Goal: Task Accomplishment & Management: Manage account settings

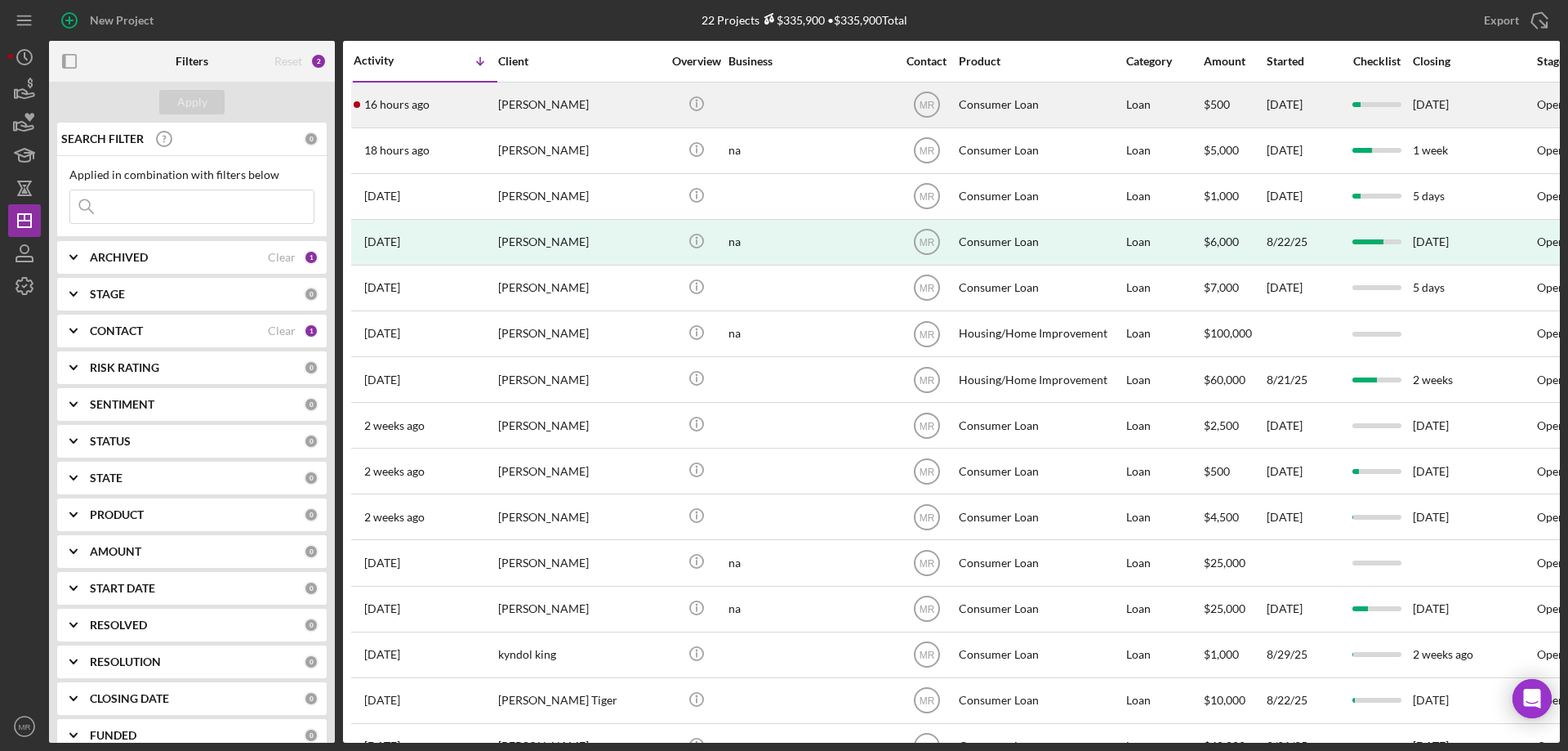
click at [606, 99] on div "[PERSON_NAME]" at bounding box center [580, 105] width 164 height 43
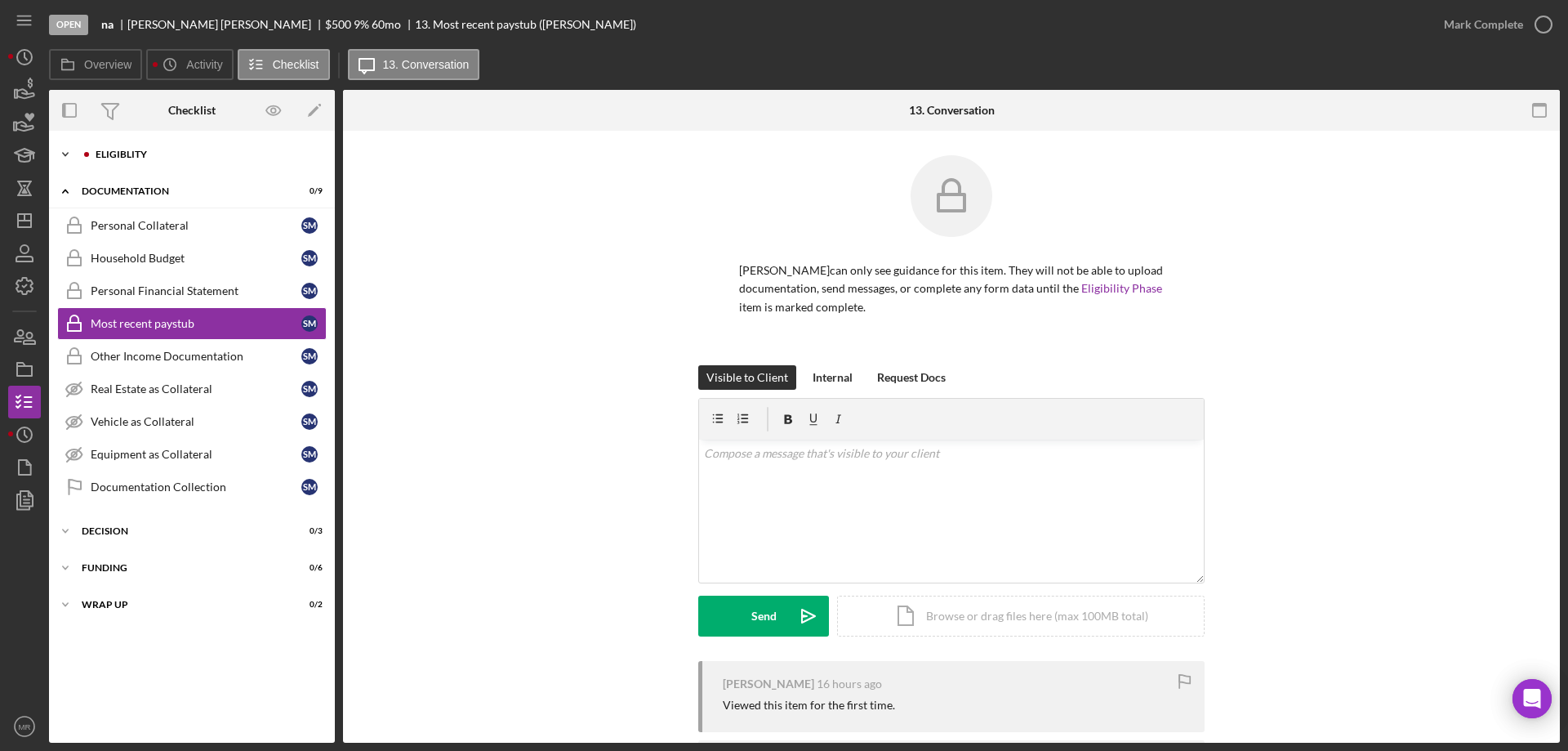
click at [139, 152] on div "Eligiblity" at bounding box center [205, 154] width 219 height 10
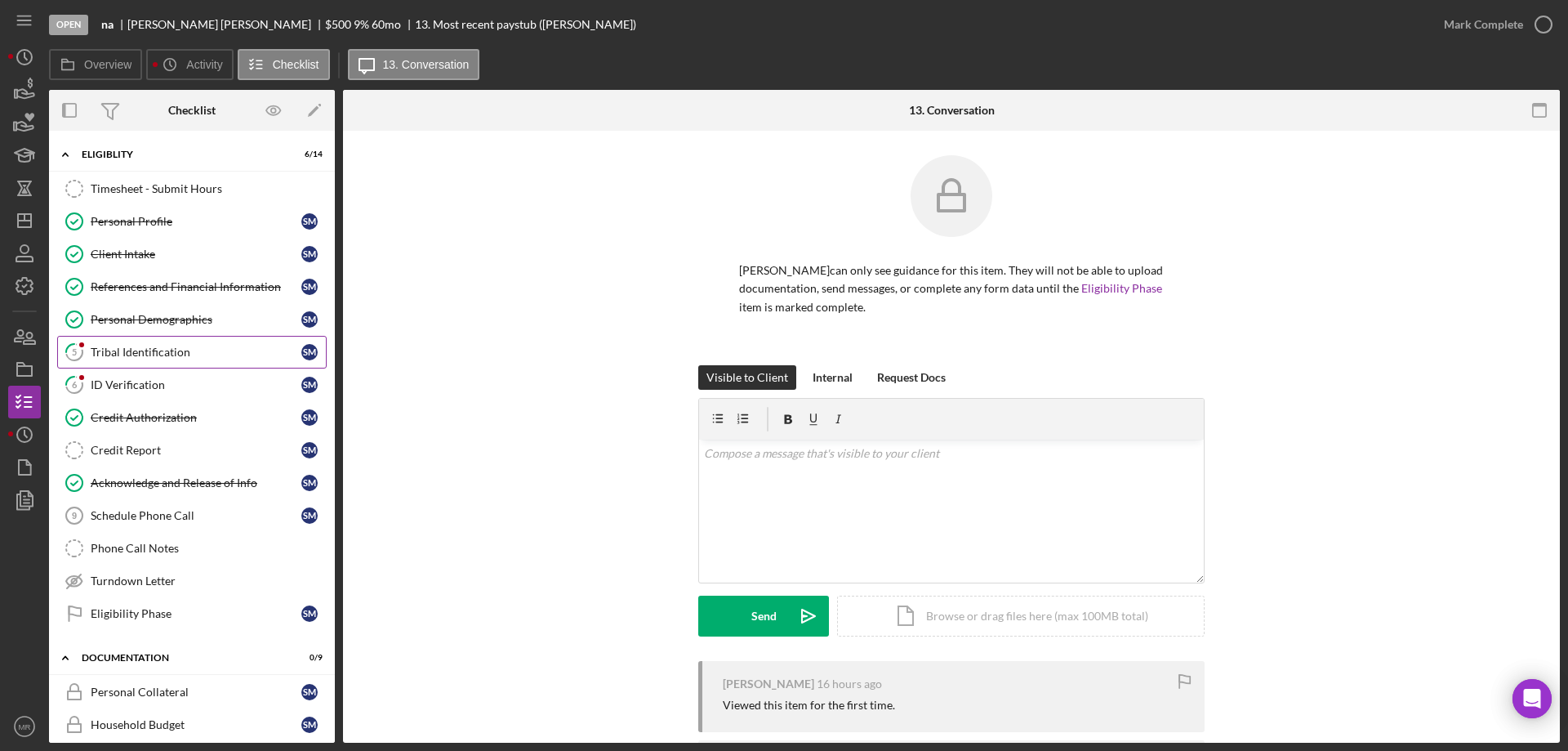
click at [140, 347] on div "Tribal Identification" at bounding box center [196, 352] width 210 height 13
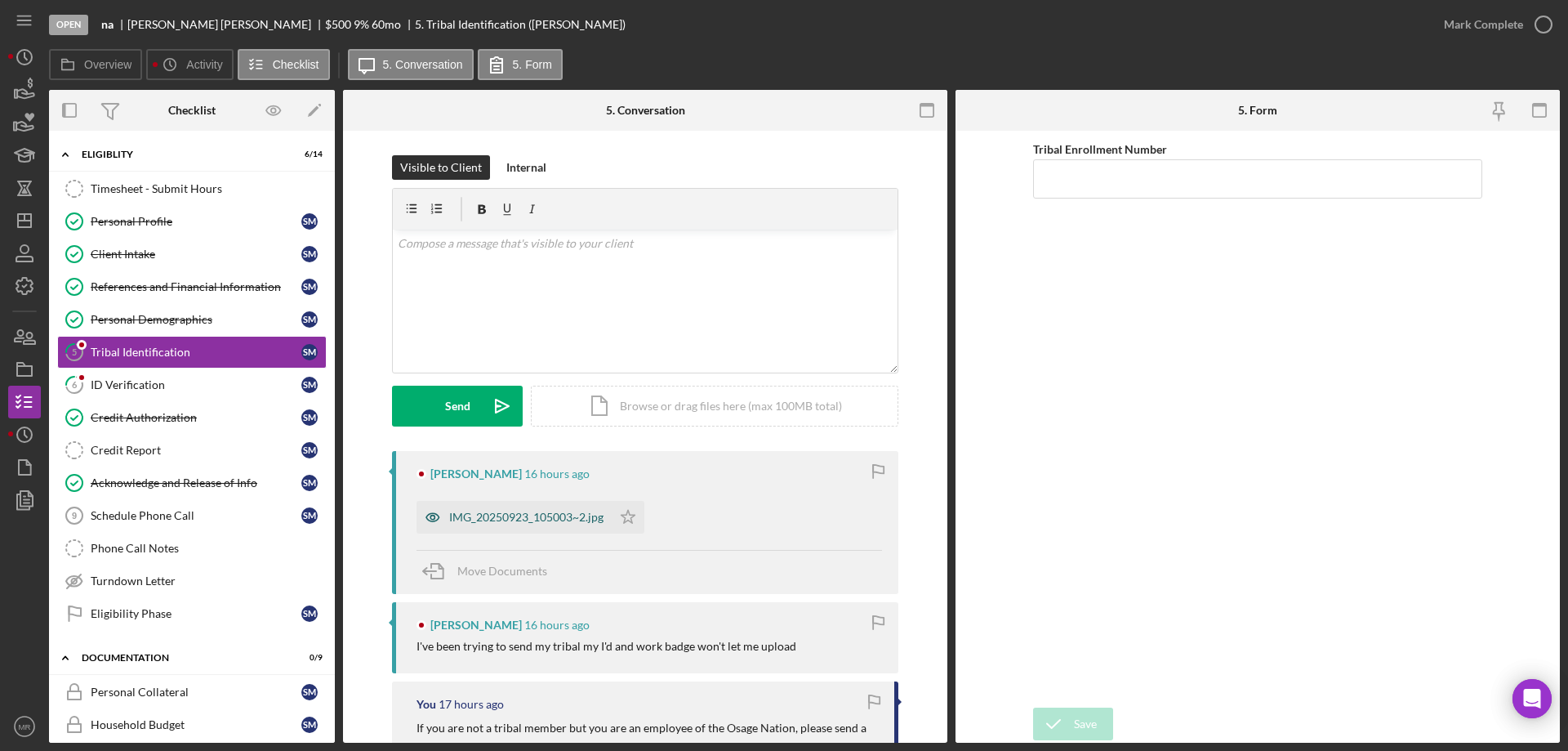
click at [504, 513] on div "IMG_20250923_105003~2.jpg" at bounding box center [526, 516] width 155 height 13
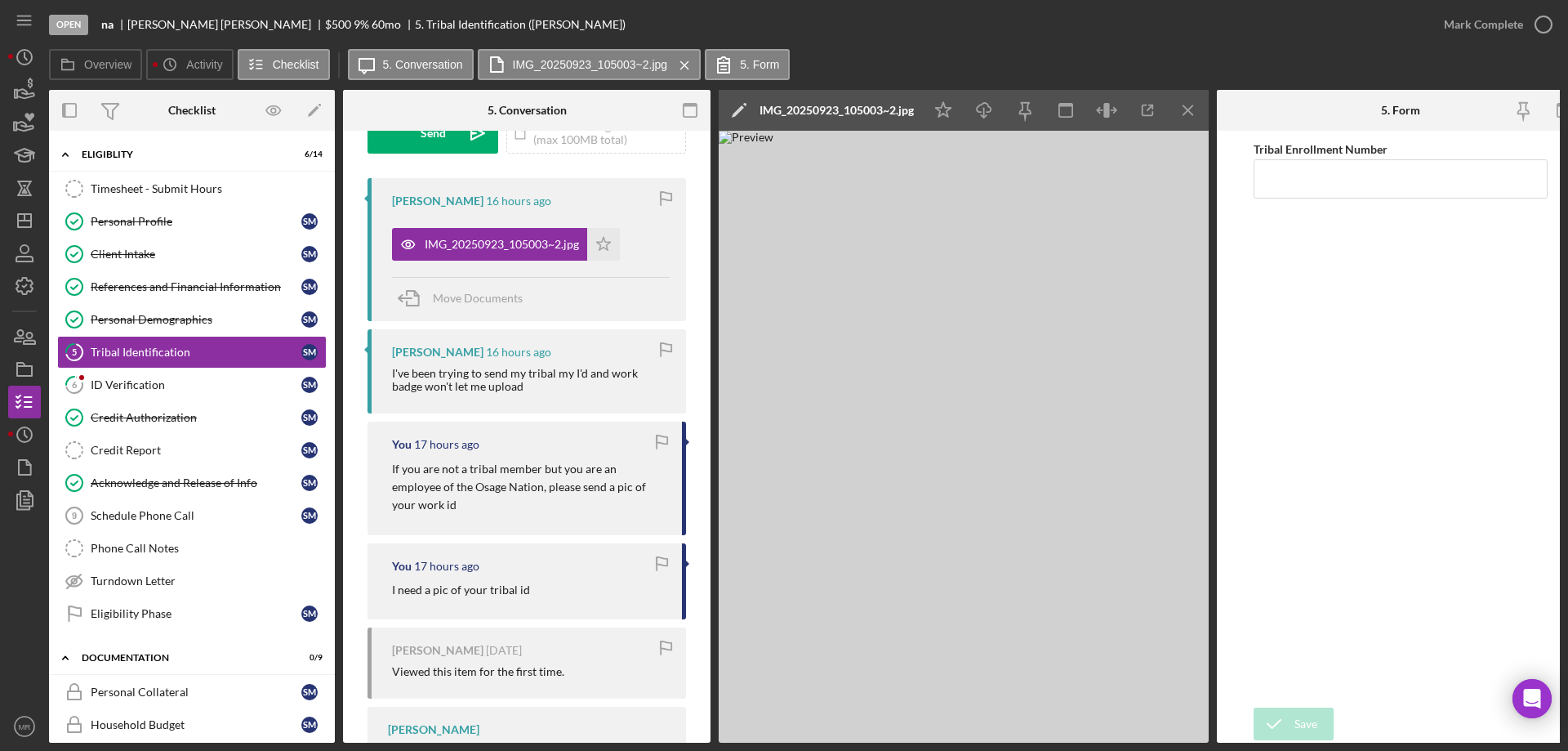
scroll to position [326, 0]
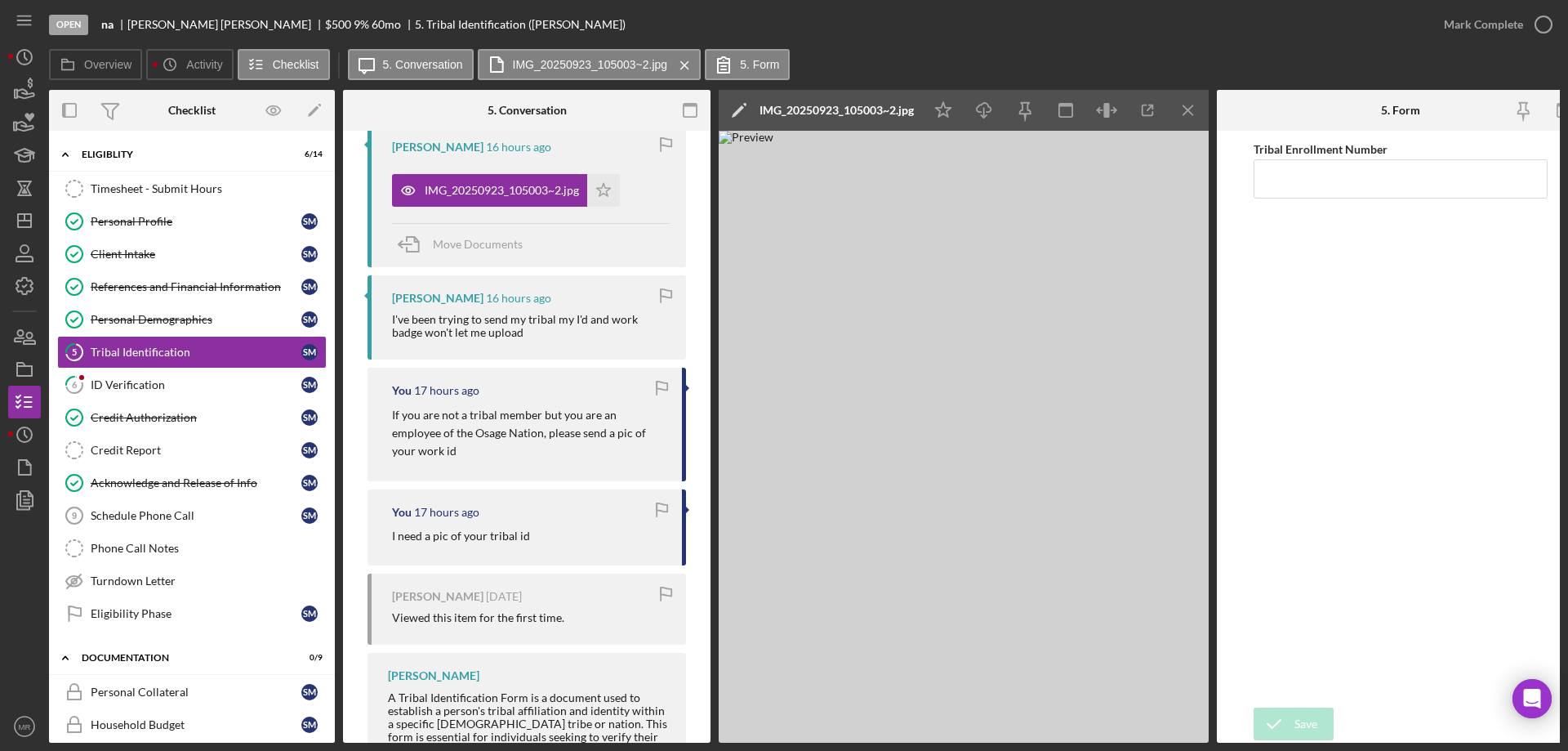
click at [938, 382] on img at bounding box center [963, 436] width 490 height 612
click at [1145, 109] on icon "button" at bounding box center [1148, 111] width 37 height 37
click at [135, 387] on div "ID Verification" at bounding box center [196, 384] width 210 height 13
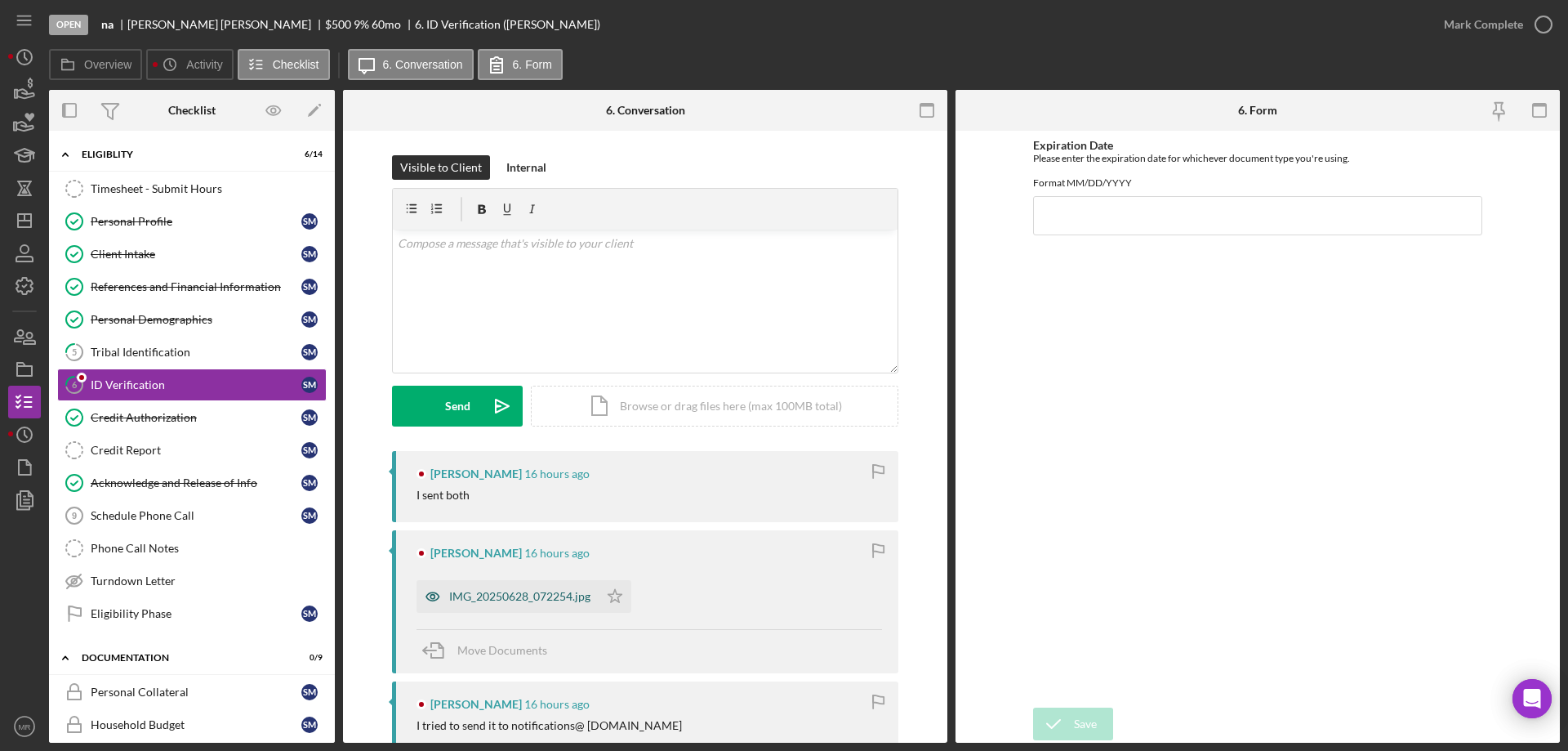
click at [522, 590] on div "IMG_20250628_072254.jpg" at bounding box center [519, 595] width 141 height 13
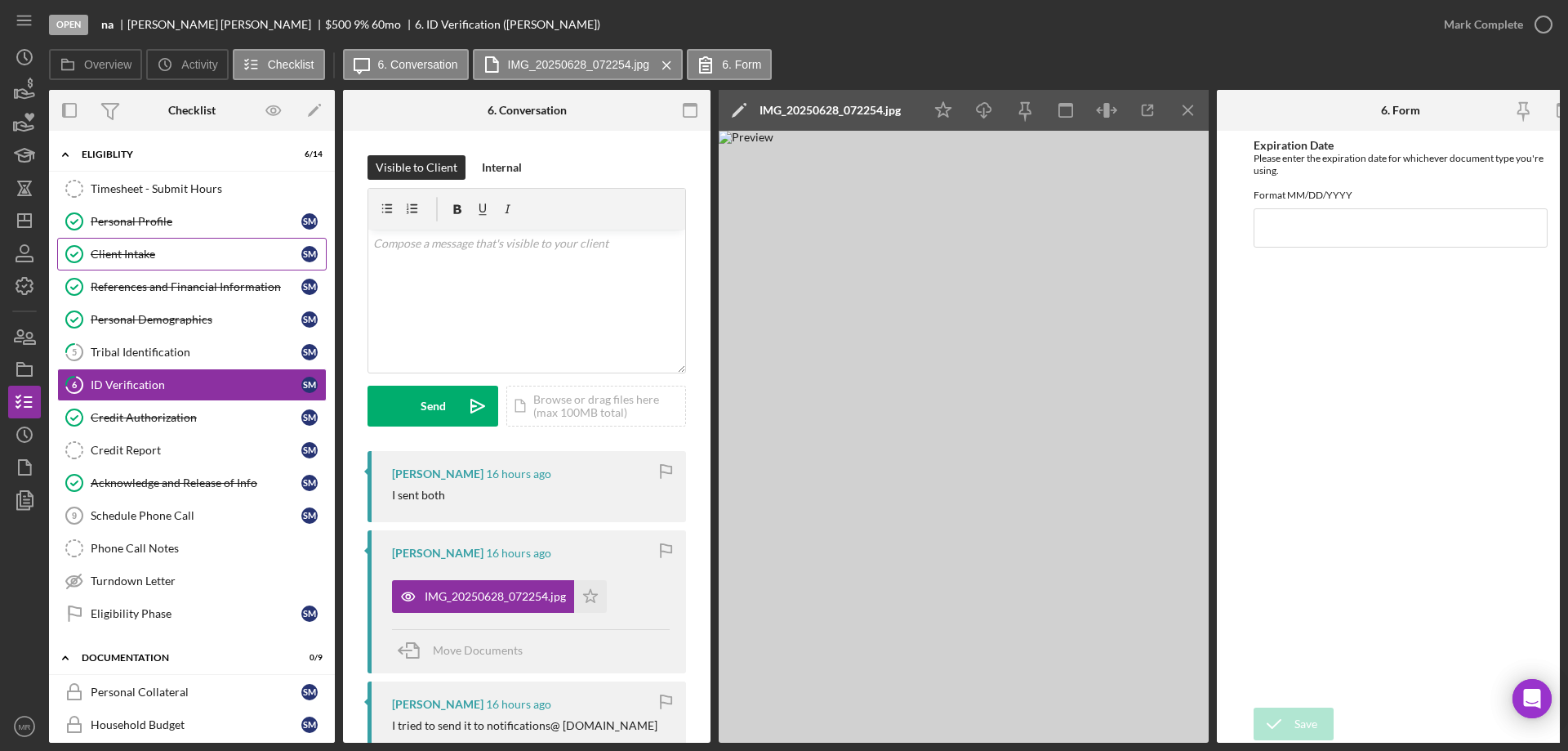
click at [115, 254] on div "Client Intake" at bounding box center [196, 253] width 210 height 13
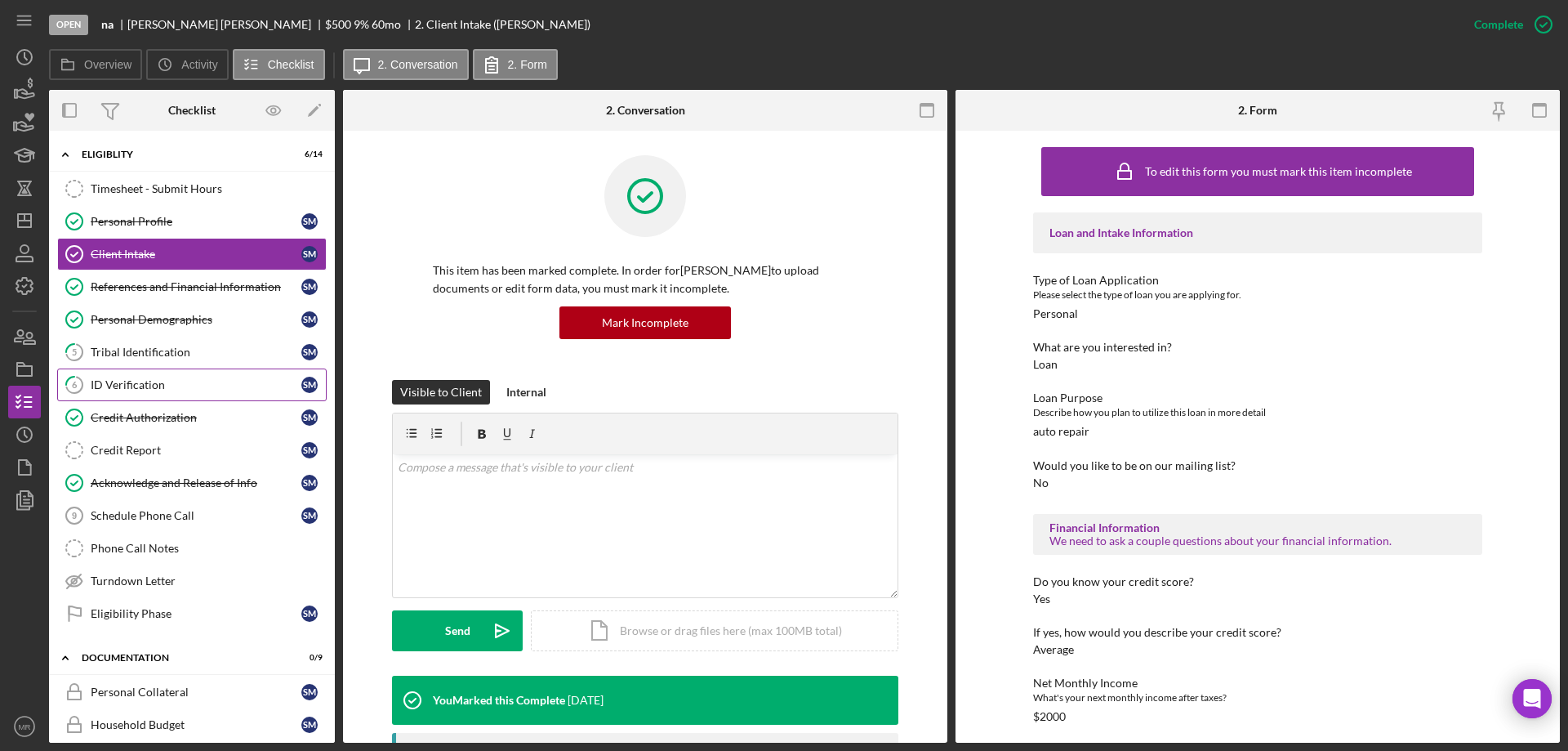
click at [134, 377] on link "6 ID Verification S M" at bounding box center [192, 385] width 270 height 33
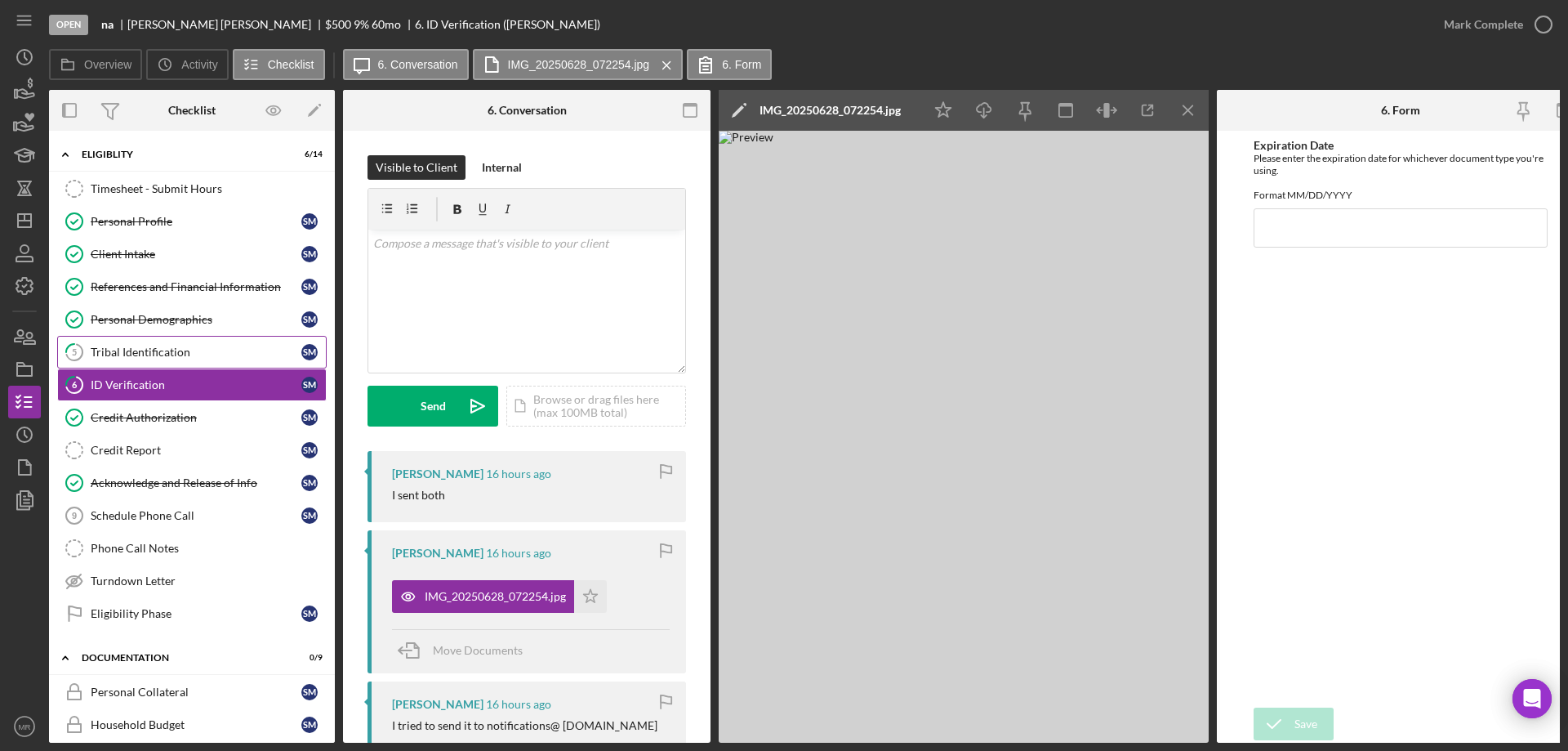
click at [136, 348] on div "Tribal Identification" at bounding box center [196, 352] width 210 height 13
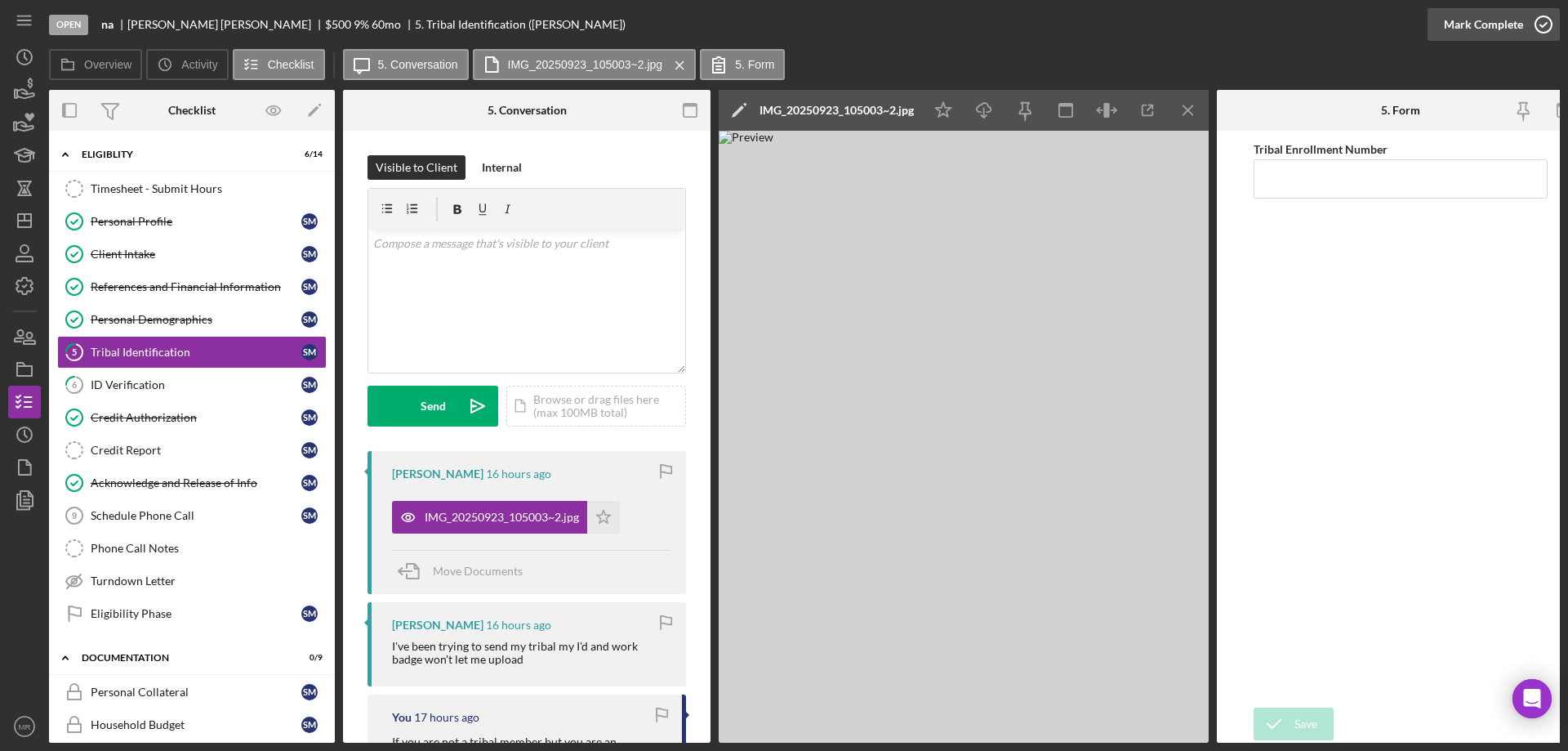
click at [1535, 28] on icon "button" at bounding box center [1544, 24] width 41 height 41
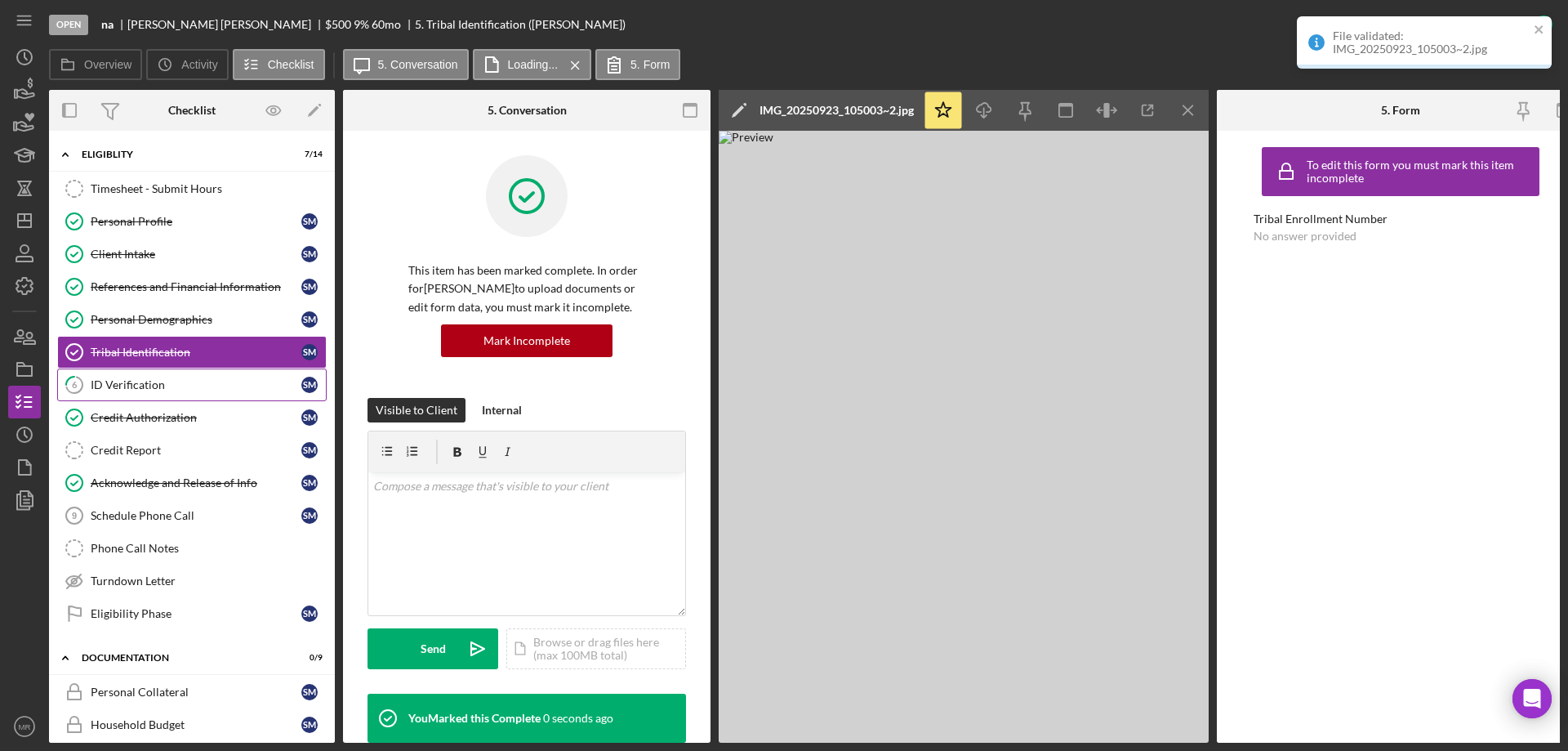
click at [124, 386] on div "ID Verification" at bounding box center [196, 384] width 210 height 13
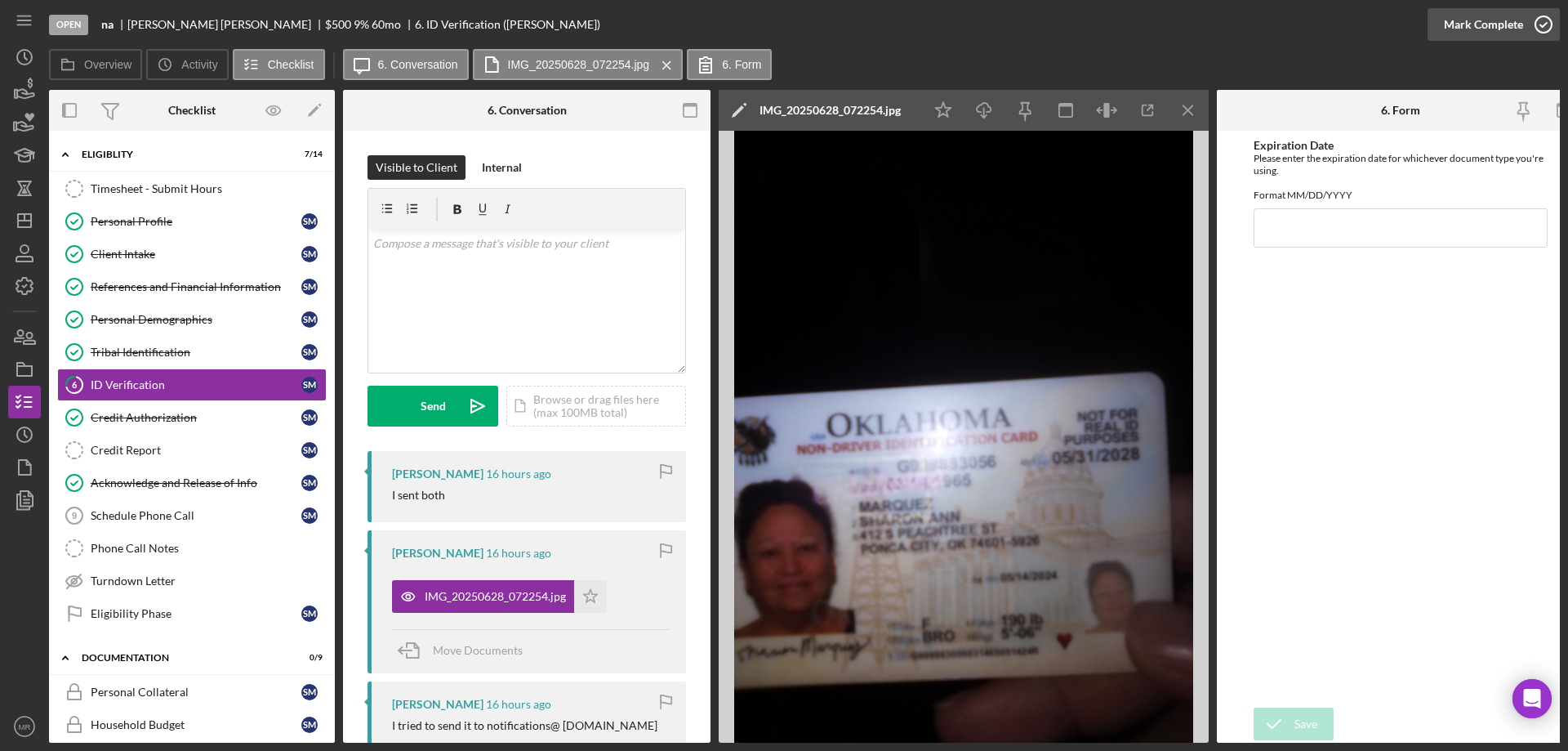
click at [1539, 28] on icon "button" at bounding box center [1544, 24] width 41 height 41
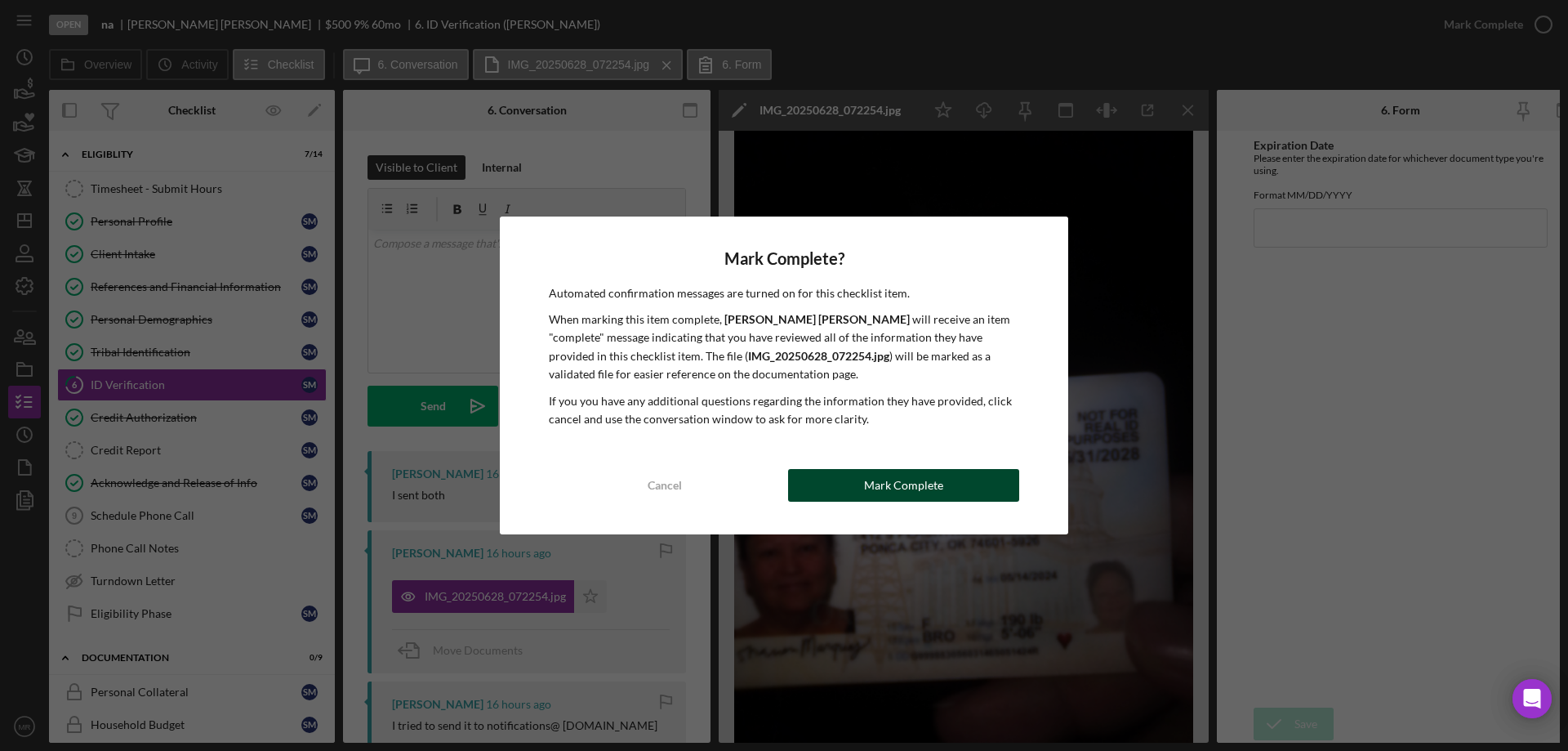
click at [909, 472] on div "Mark Complete" at bounding box center [903, 485] width 79 height 33
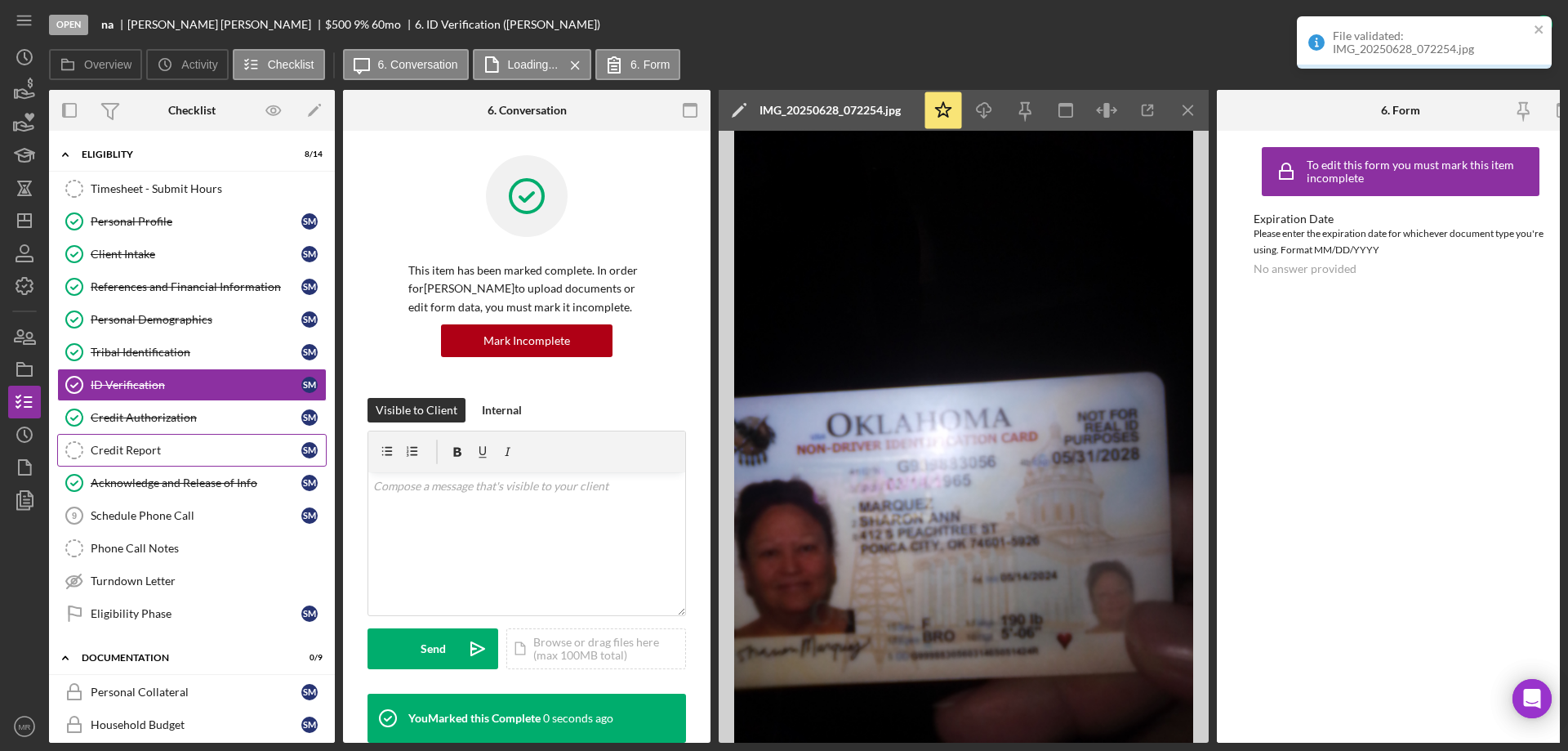
click at [105, 450] on div "Credit Report" at bounding box center [196, 449] width 210 height 13
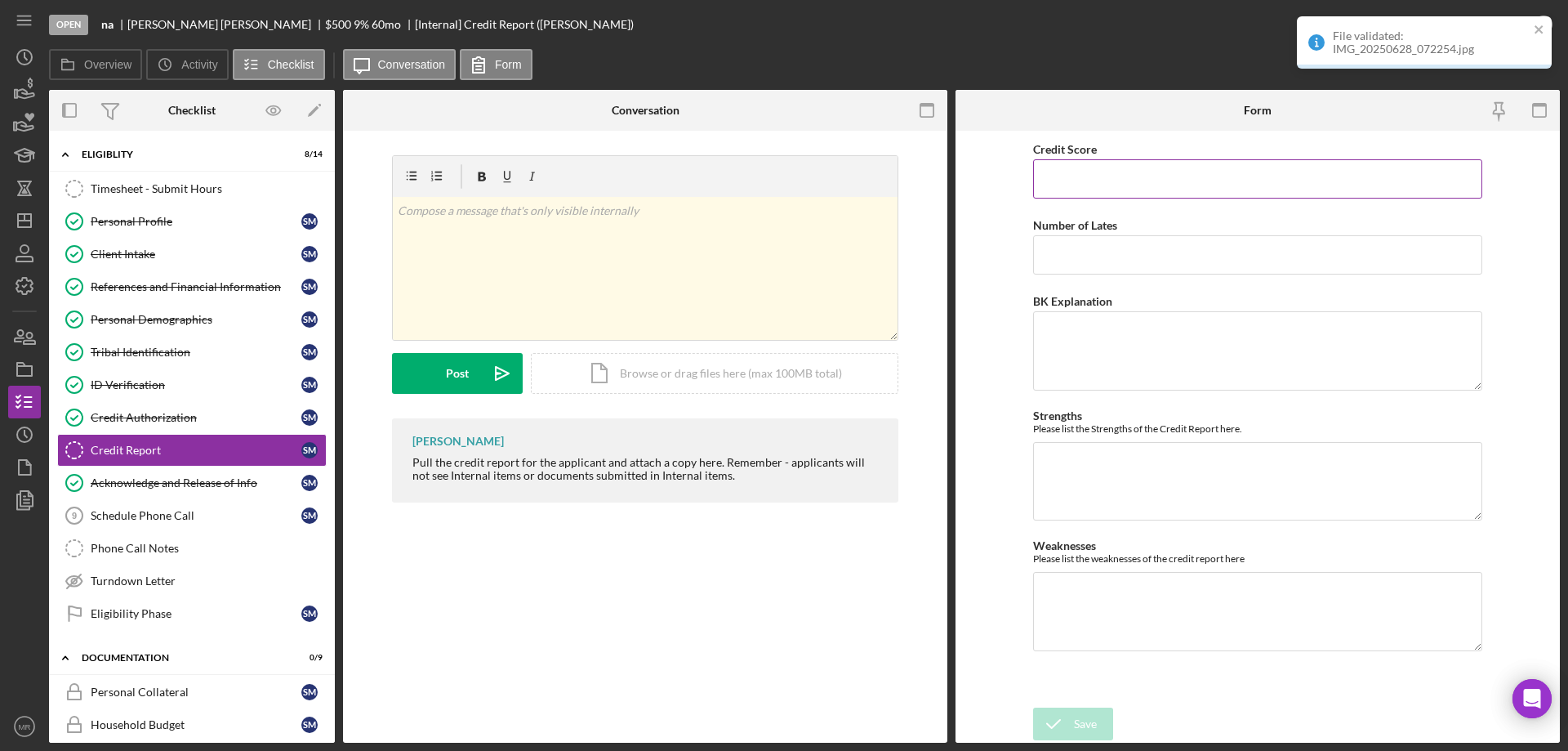
click at [1146, 176] on input "Credit Score" at bounding box center [1257, 179] width 449 height 39
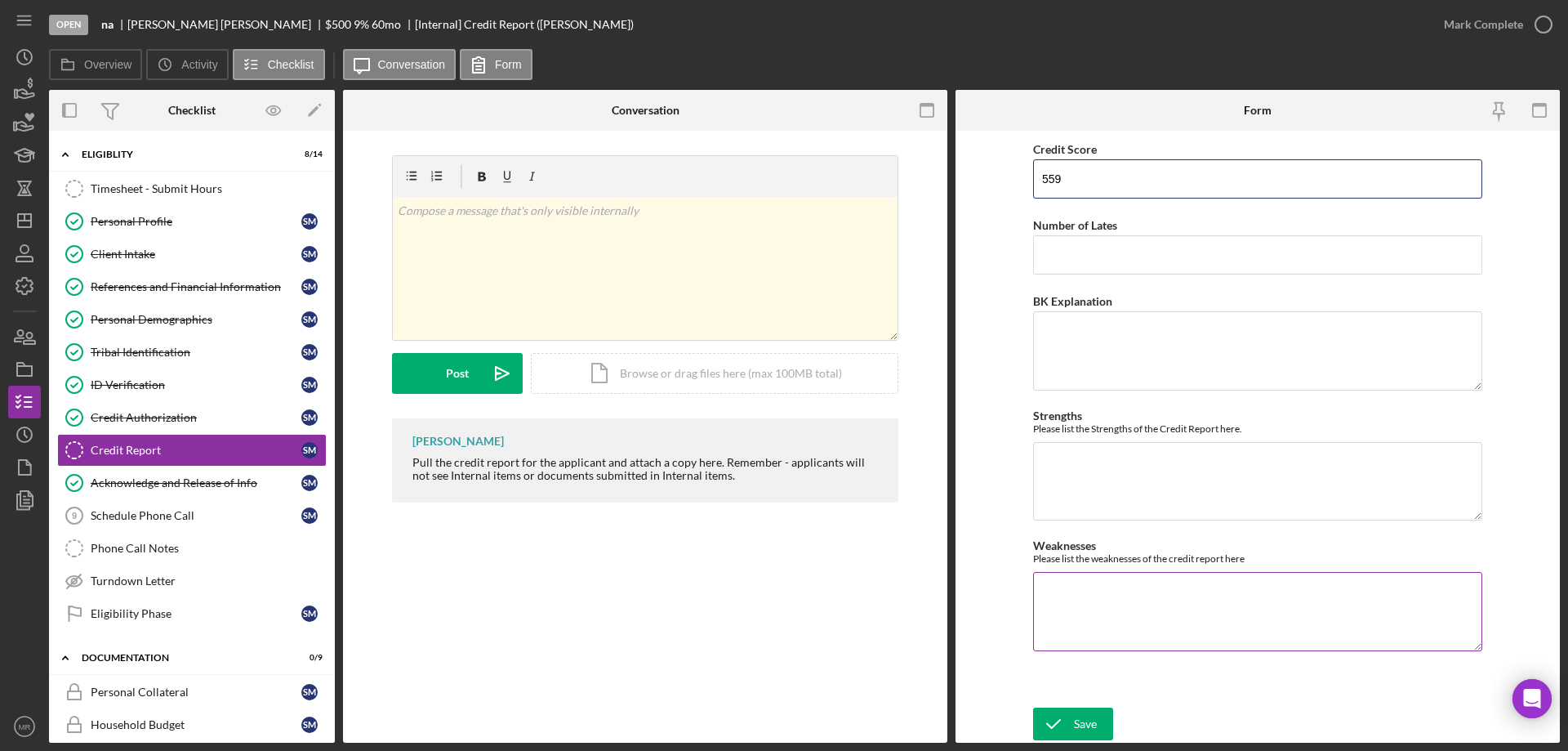
type input "559"
click at [1107, 605] on textarea "Weaknesses" at bounding box center [1257, 611] width 449 height 79
type textarea "2 open collections"
click at [1056, 728] on icon "submit" at bounding box center [1054, 724] width 41 height 41
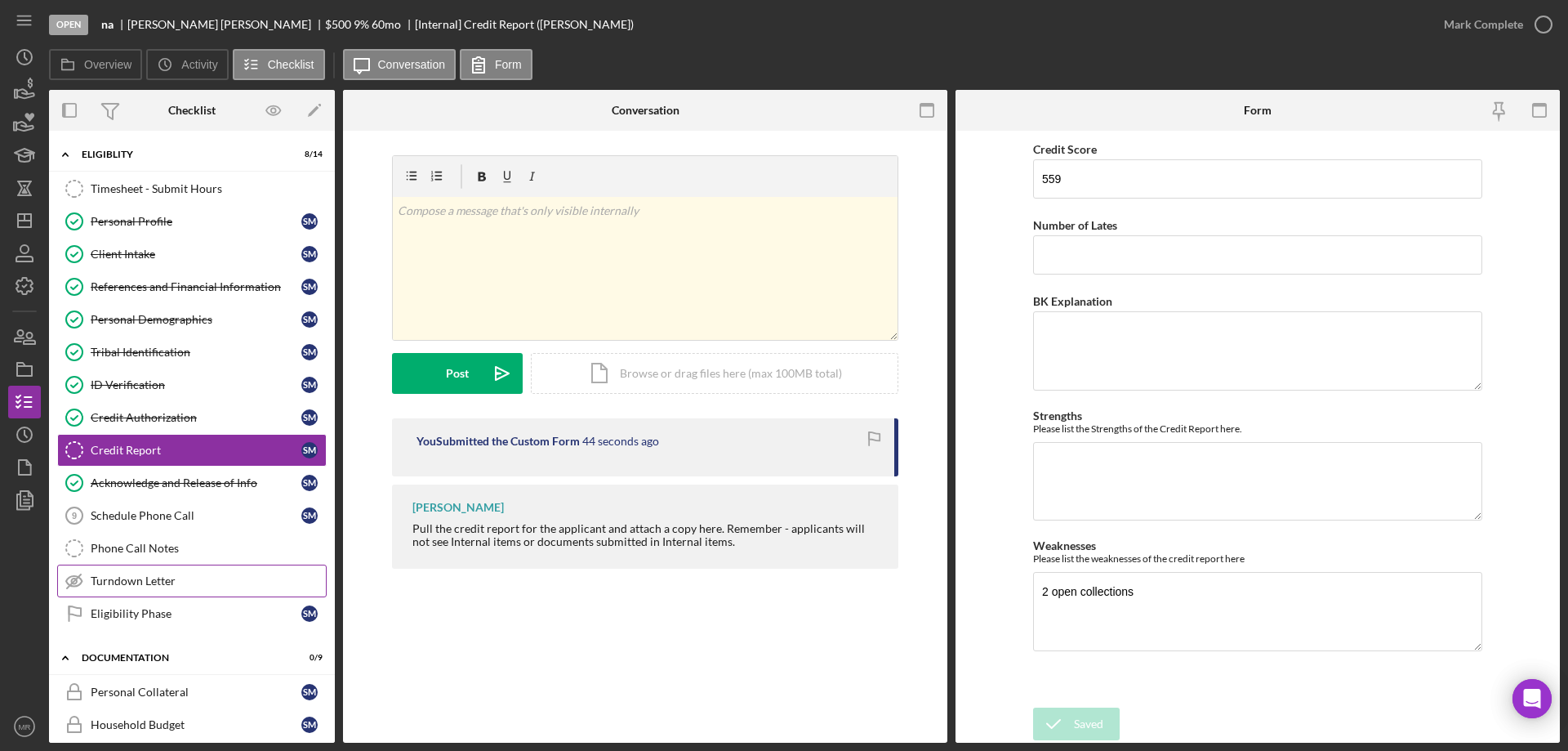
click at [118, 572] on link "Turndown Letter Turndown Letter" at bounding box center [192, 581] width 270 height 33
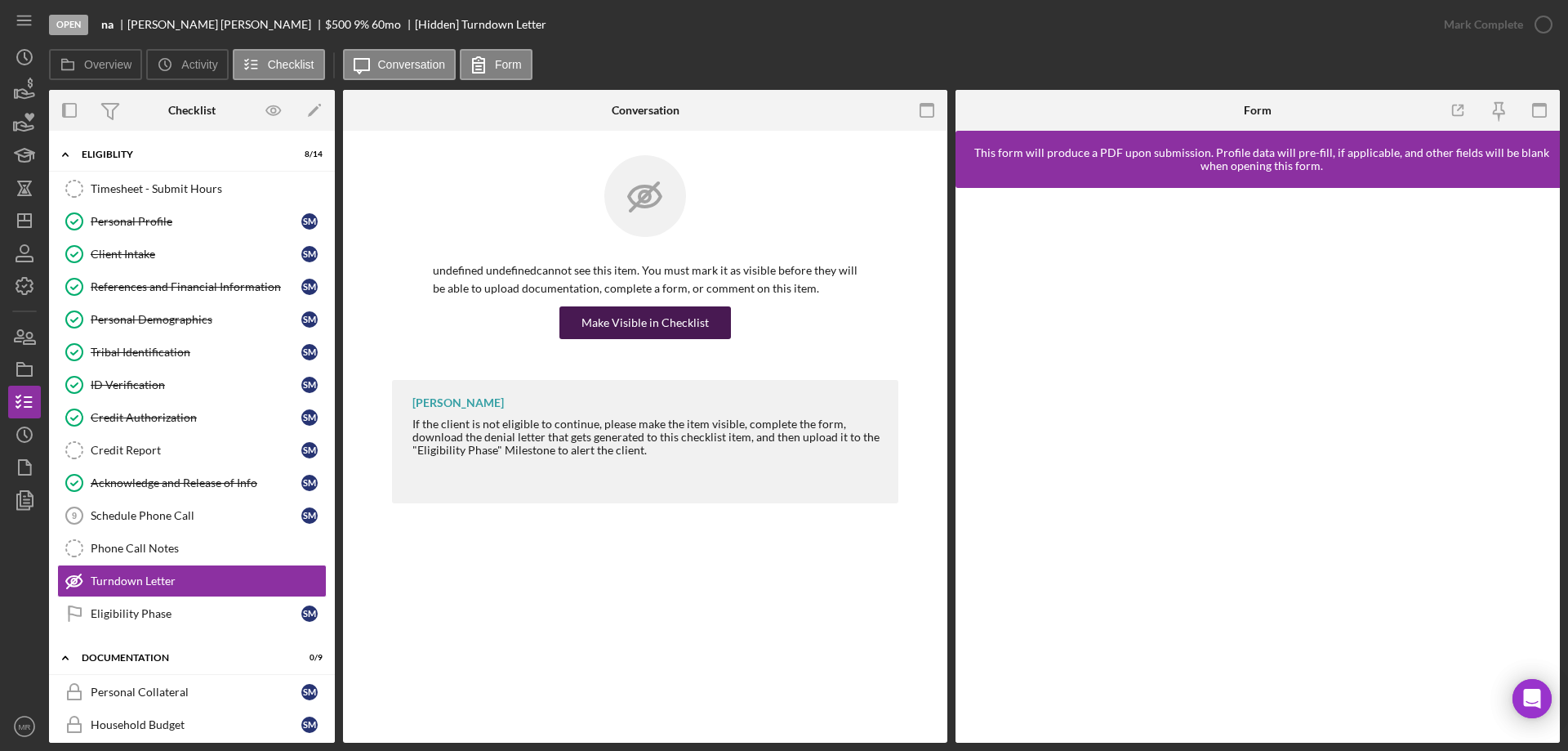
click at [648, 325] on div "Make Visible in Checklist" at bounding box center [645, 322] width 128 height 33
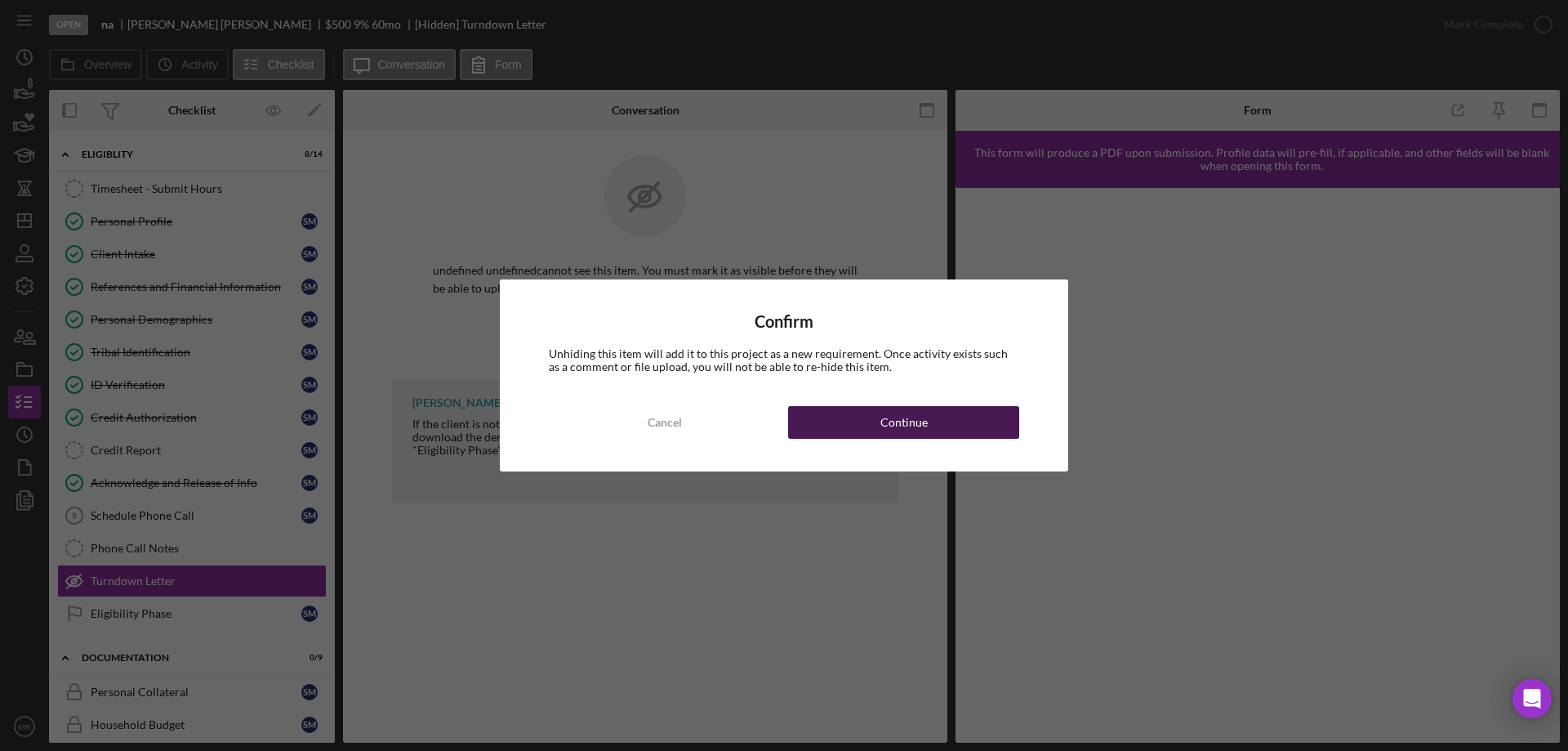
click at [909, 425] on div "Continue" at bounding box center [904, 423] width 48 height 33
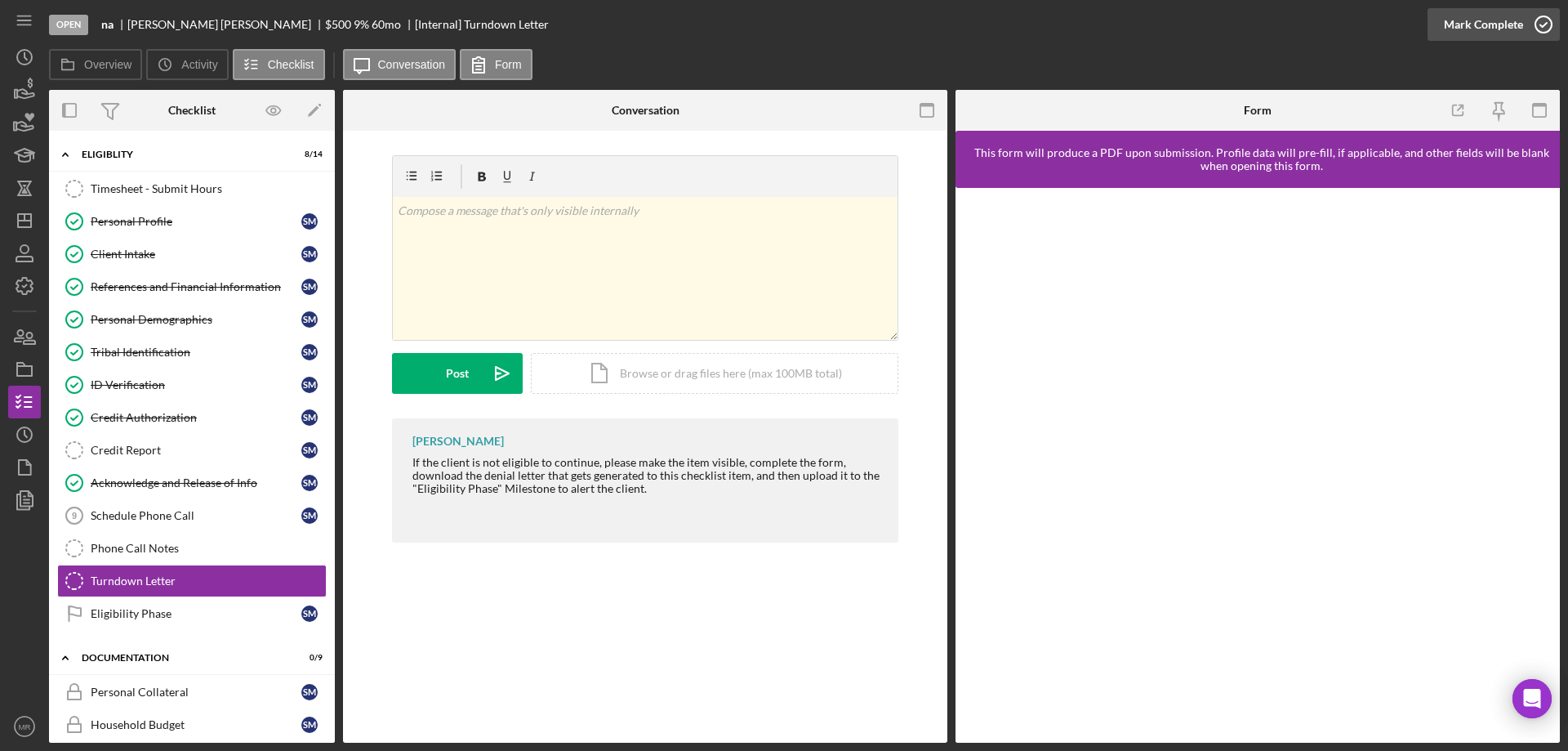
click at [1549, 21] on icon "button" at bounding box center [1544, 24] width 41 height 41
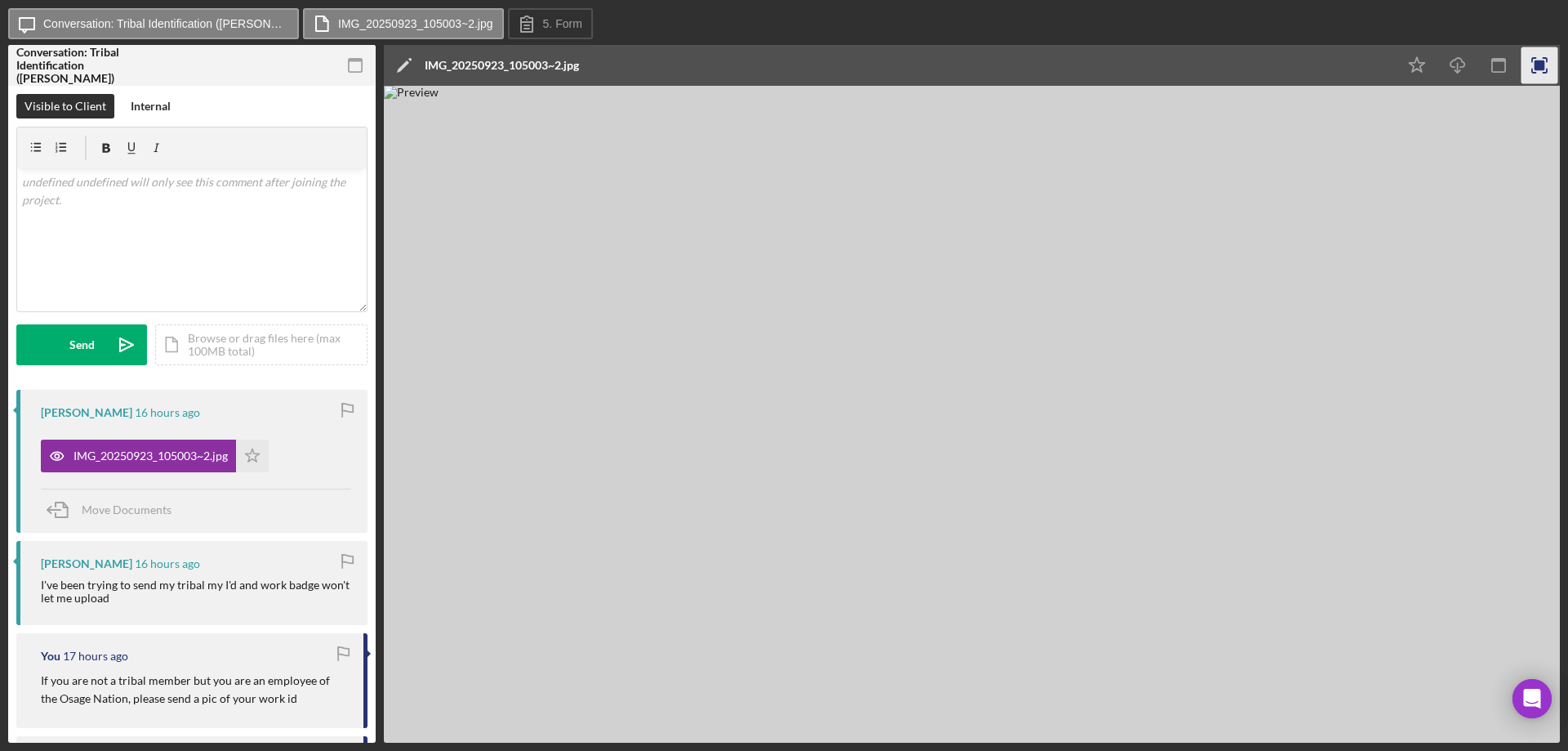
click at [1536, 66] on rect "button" at bounding box center [1540, 65] width 11 height 11
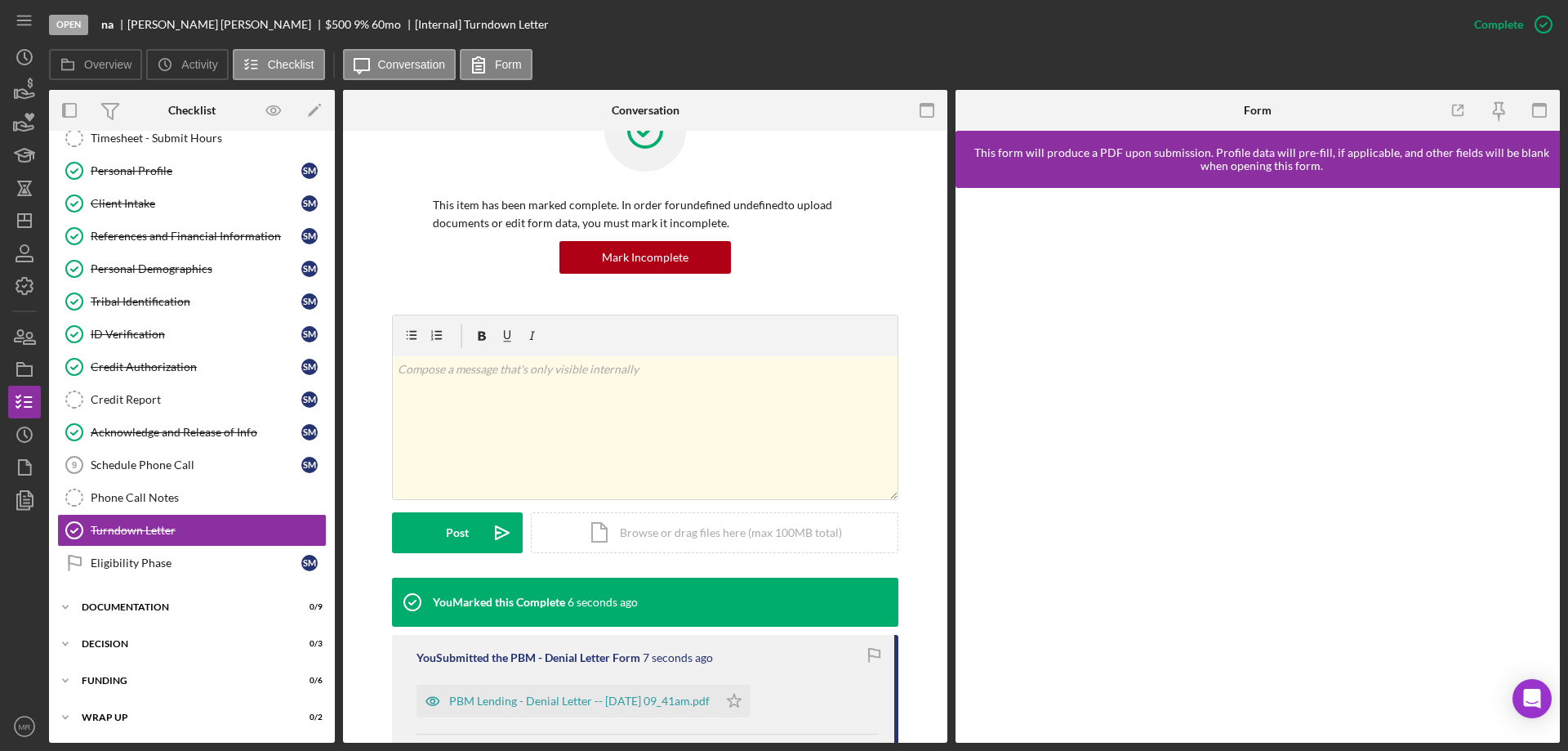
scroll to position [266, 0]
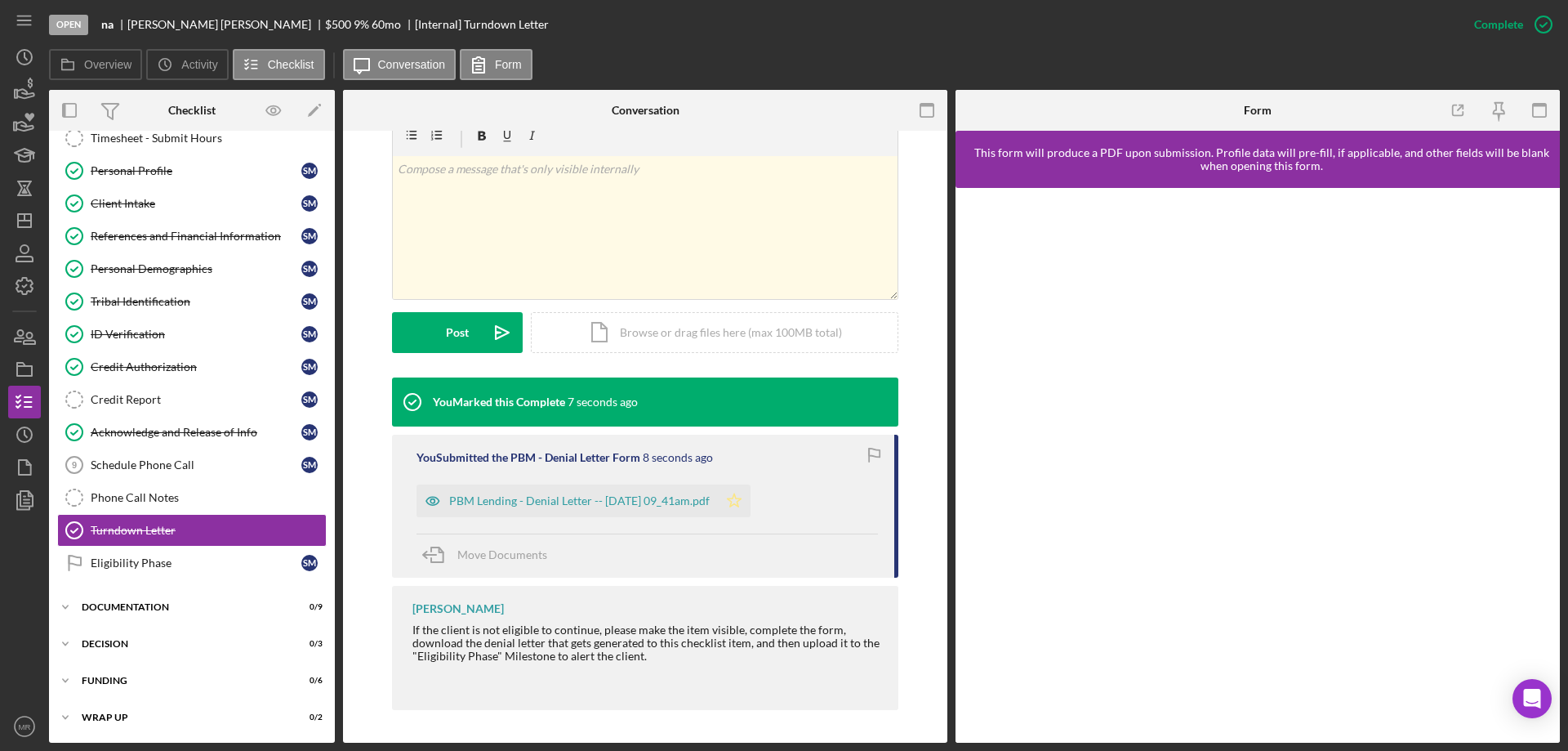
click at [751, 497] on icon "Icon/Star" at bounding box center [734, 501] width 33 height 33
click at [132, 397] on div "Credit Report" at bounding box center [196, 398] width 210 height 13
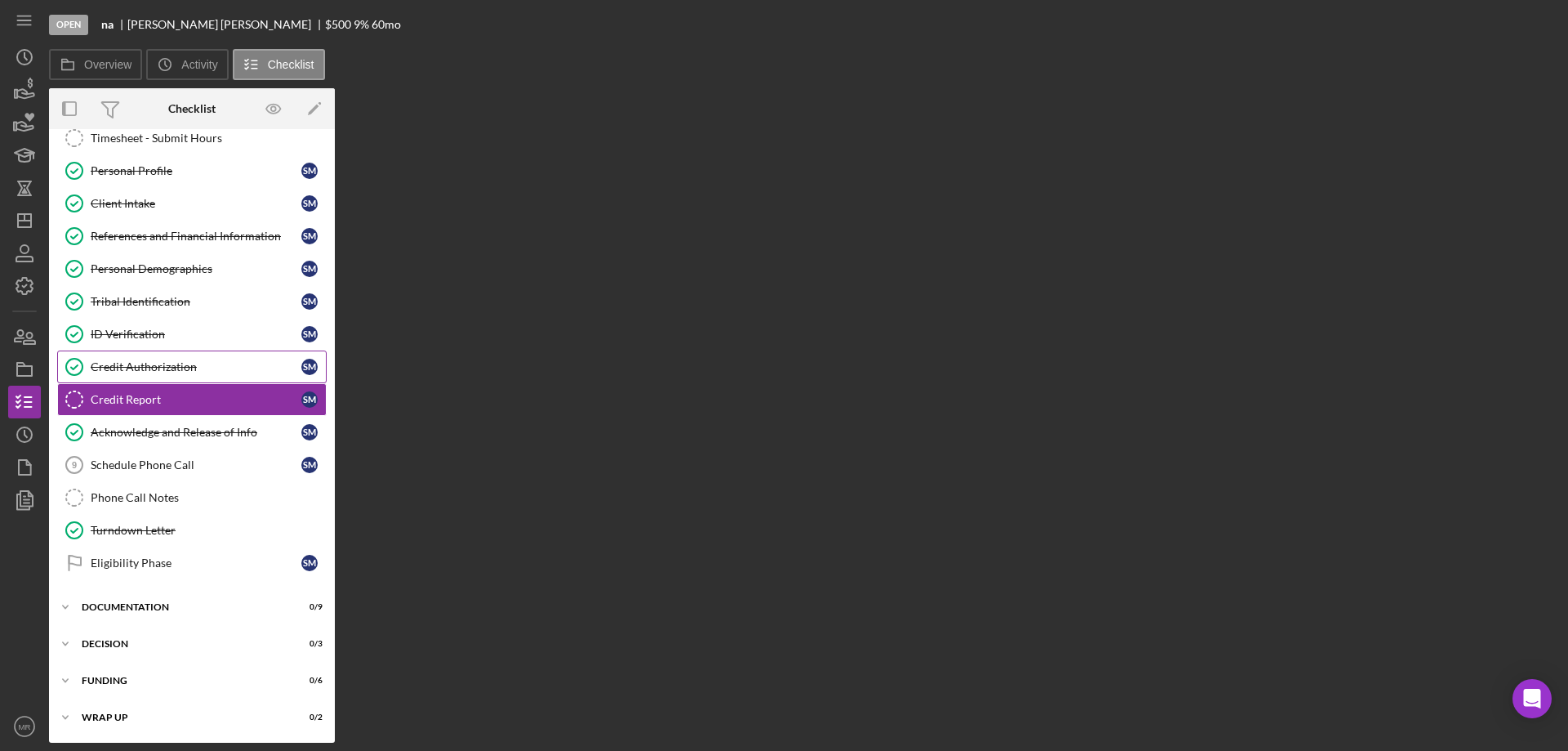
scroll to position [51, 0]
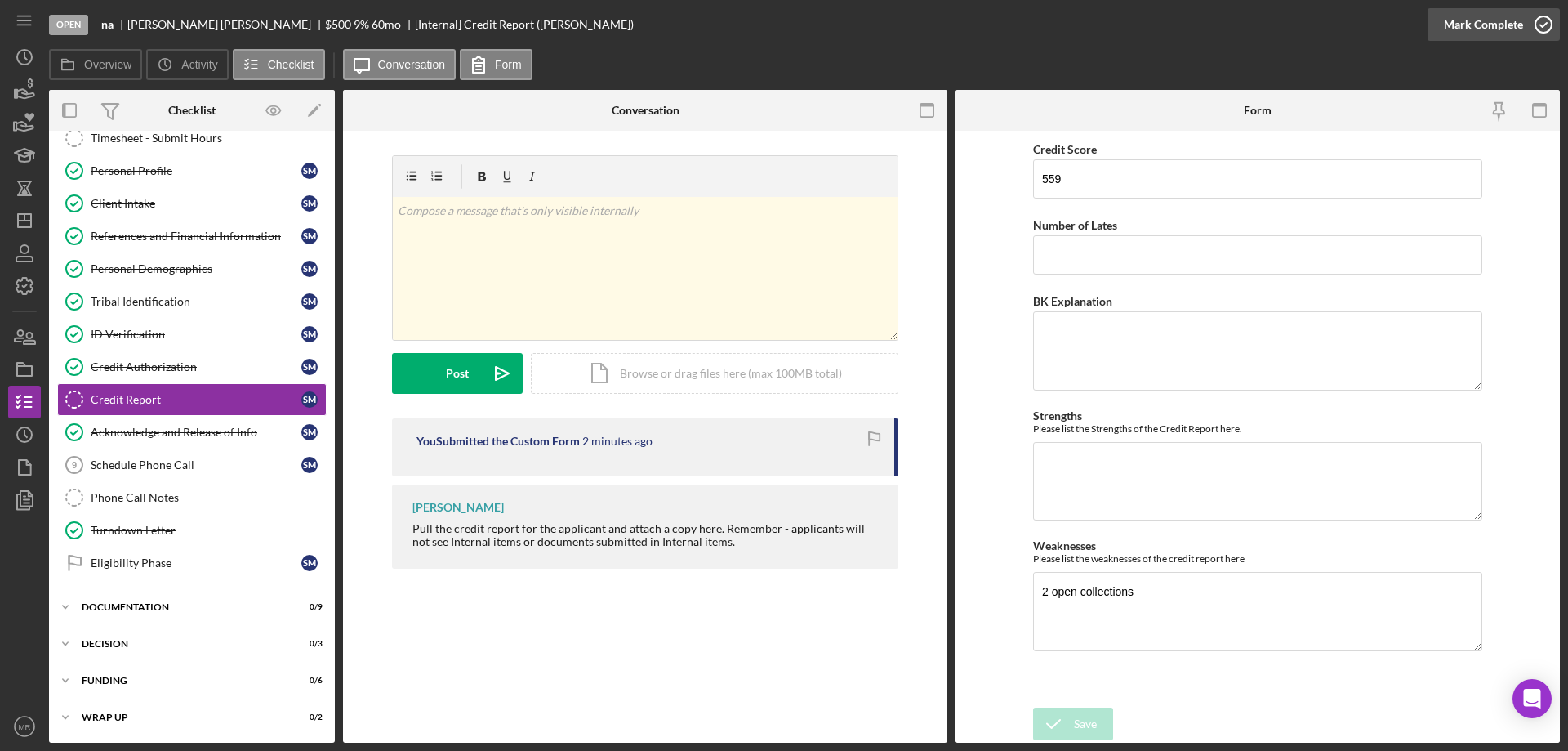
click at [1547, 20] on icon "button" at bounding box center [1544, 24] width 41 height 41
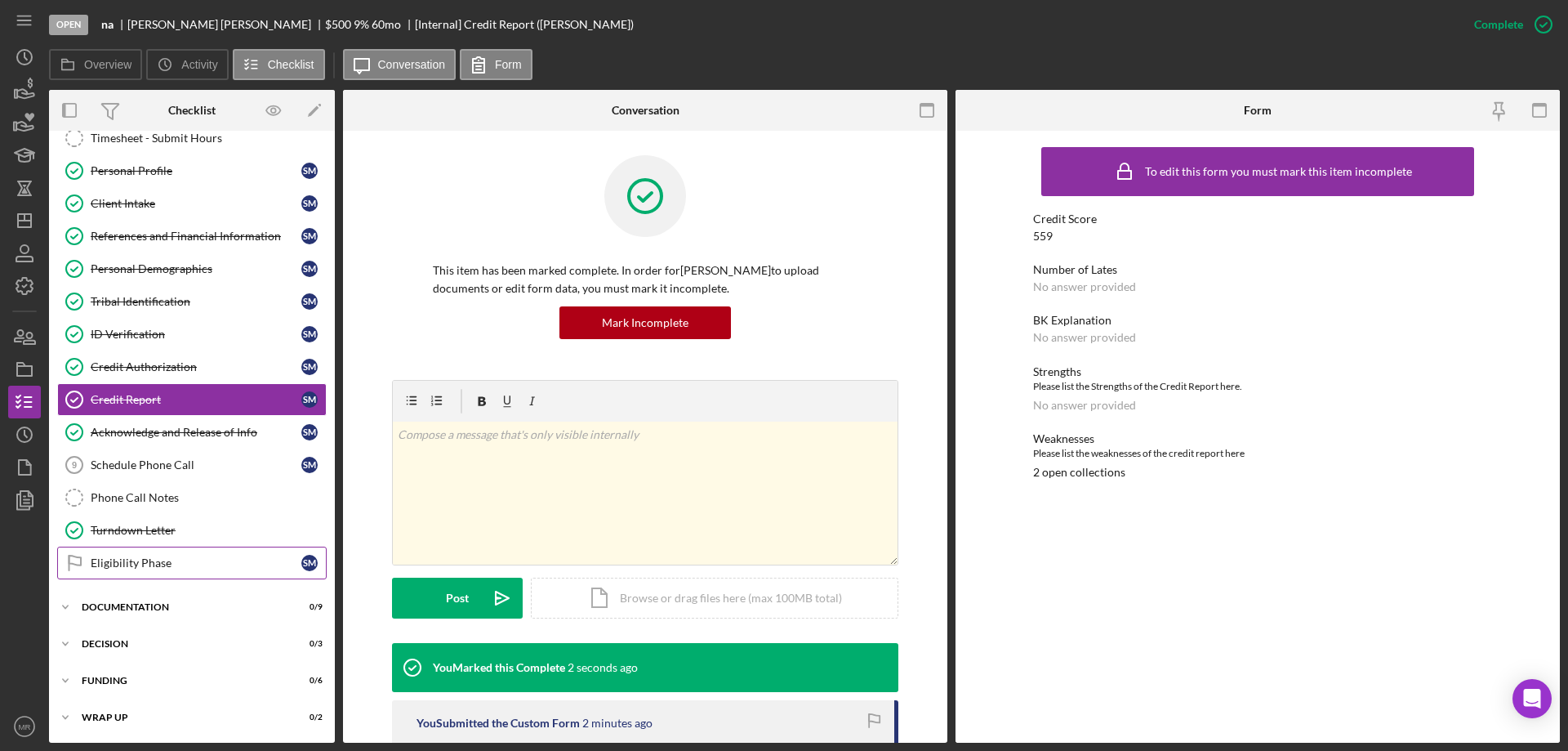
click at [145, 557] on div "Eligibility Phase" at bounding box center [196, 562] width 210 height 13
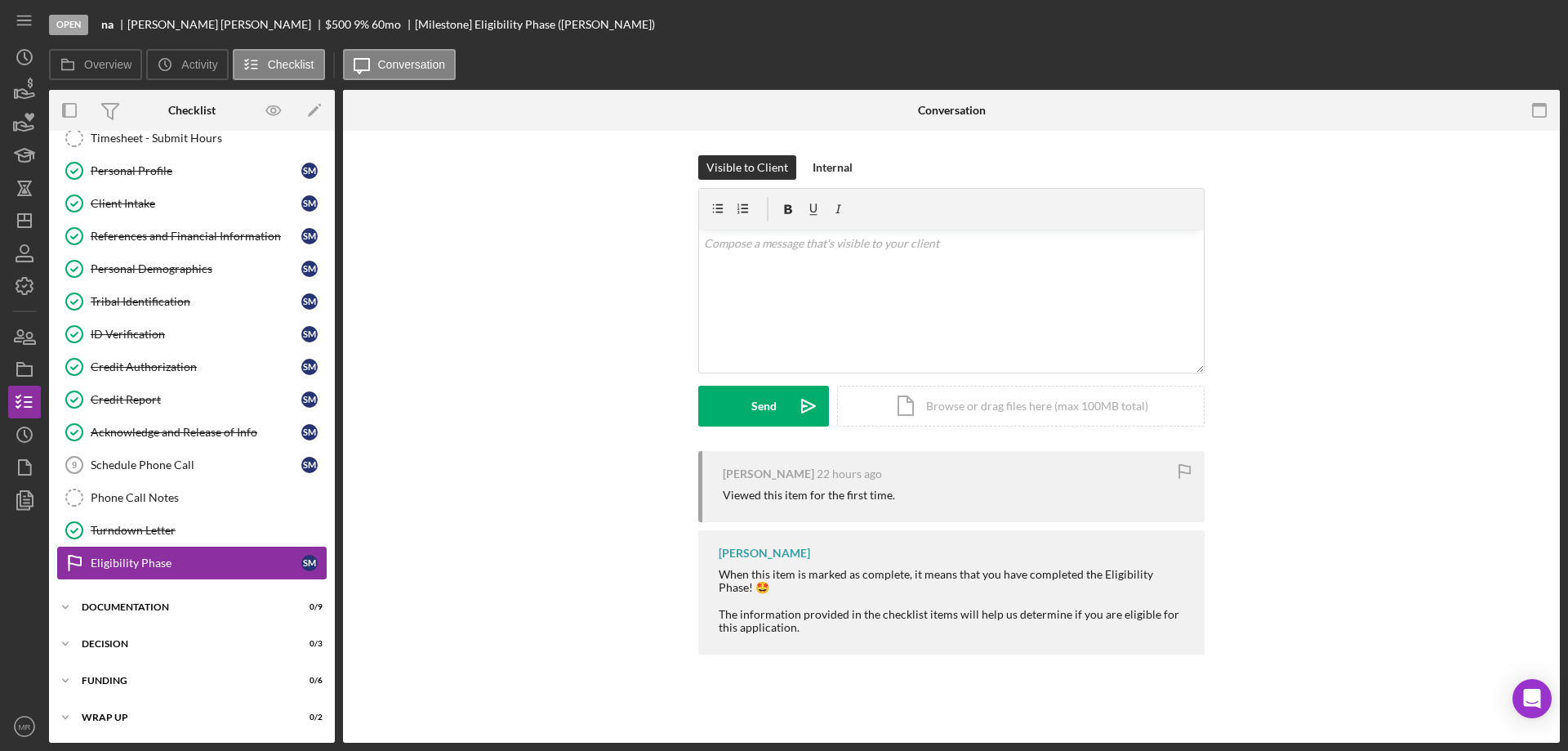
scroll to position [51, 0]
click at [906, 402] on div "Icon/Document Browse or drag files here (max 100MB total) Tap to choose files o…" at bounding box center [1021, 406] width 367 height 41
click at [144, 531] on div "Turndown Letter" at bounding box center [208, 530] width 236 height 13
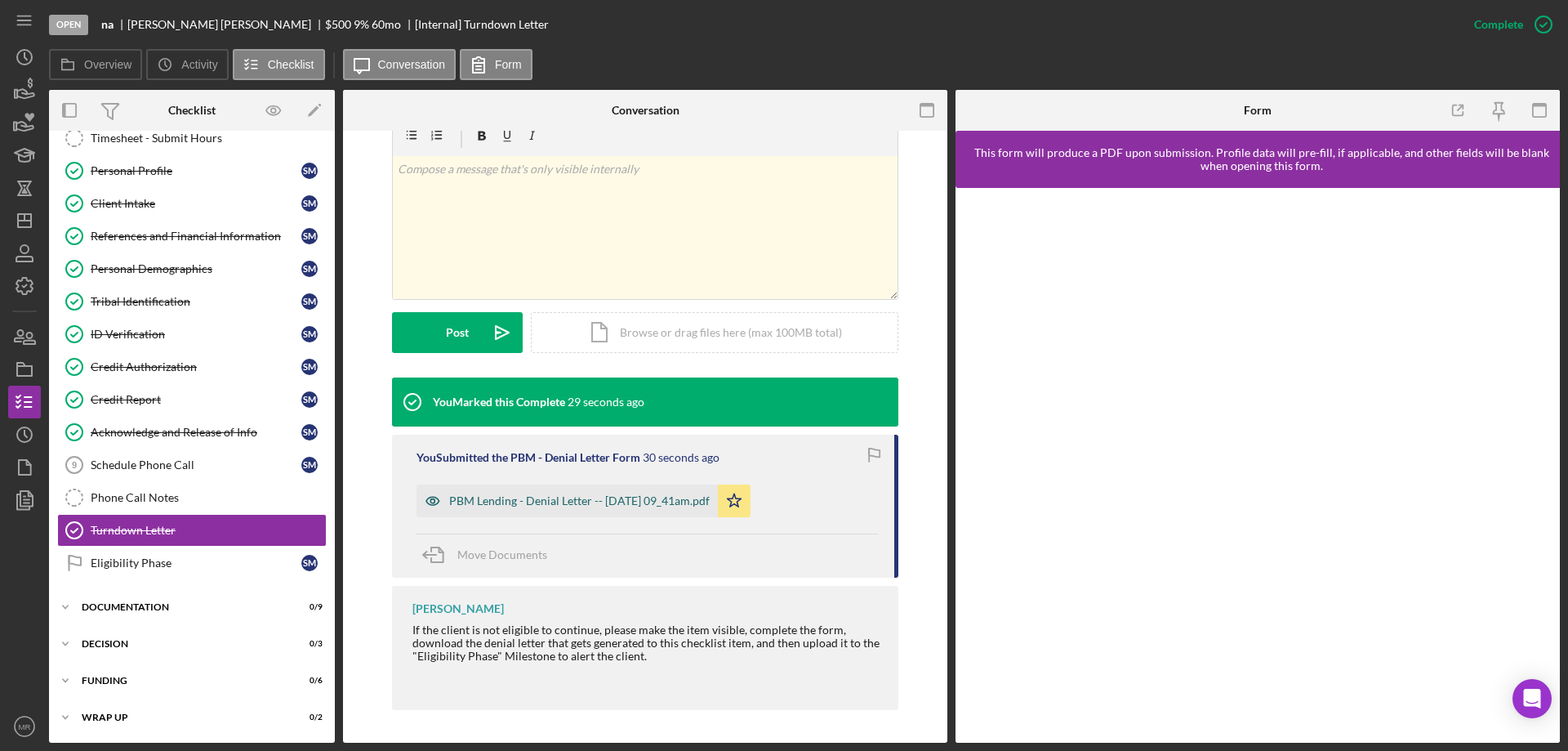
click at [602, 499] on div "PBM Lending - Denial Letter -- 2025-09-24 09_41am.pdf" at bounding box center [579, 500] width 261 height 13
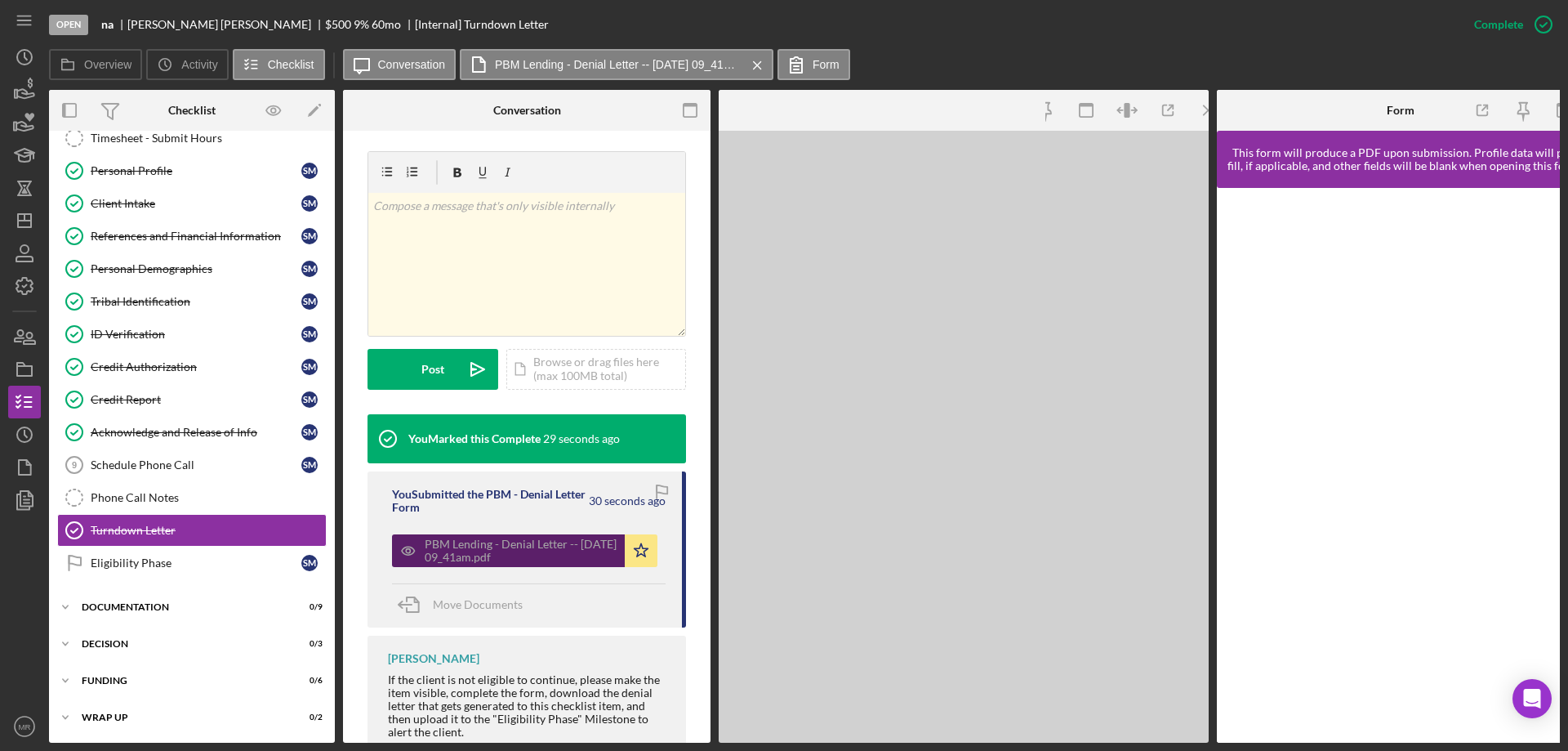
scroll to position [284, 0]
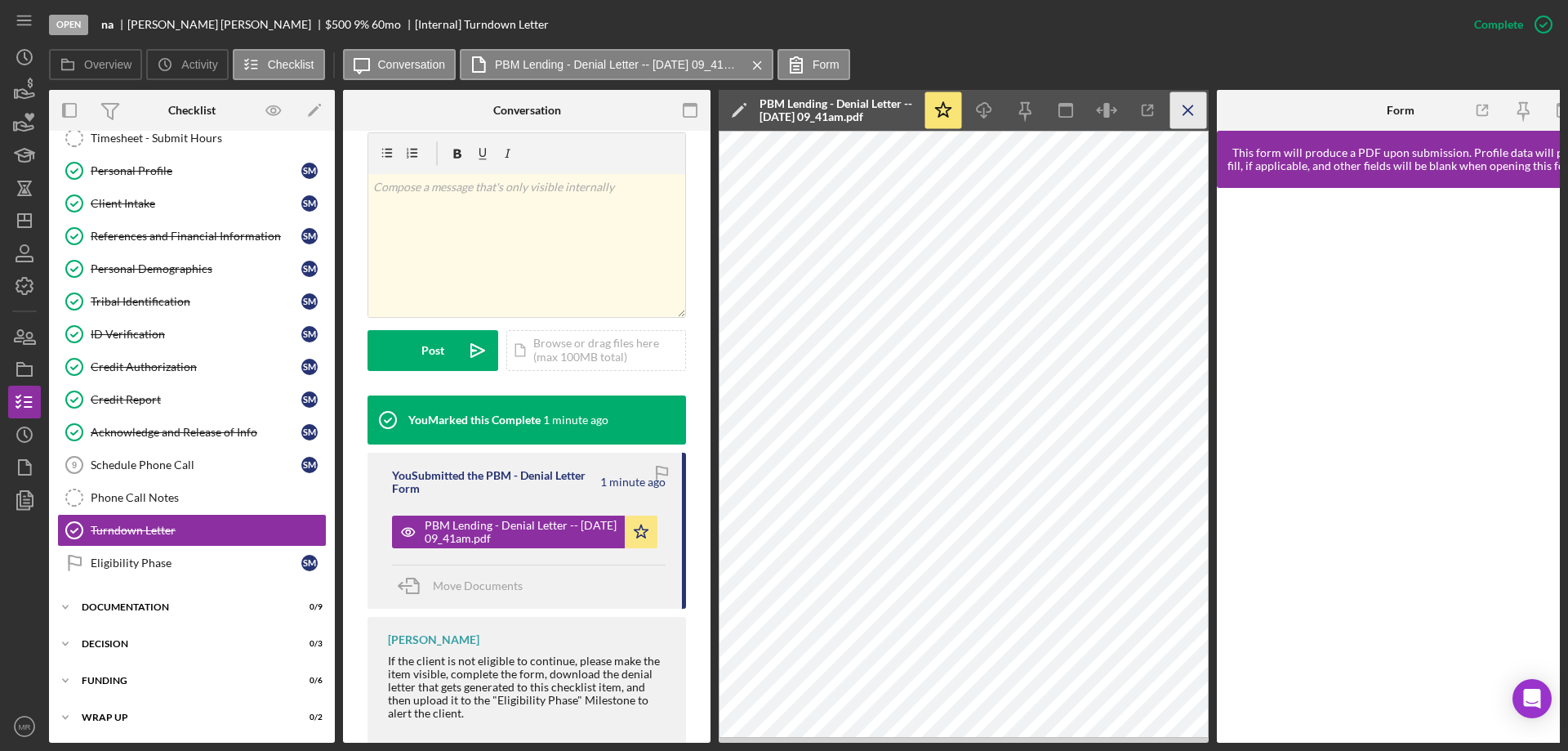
click at [1186, 104] on icon "Icon/Menu Close" at bounding box center [1189, 111] width 37 height 37
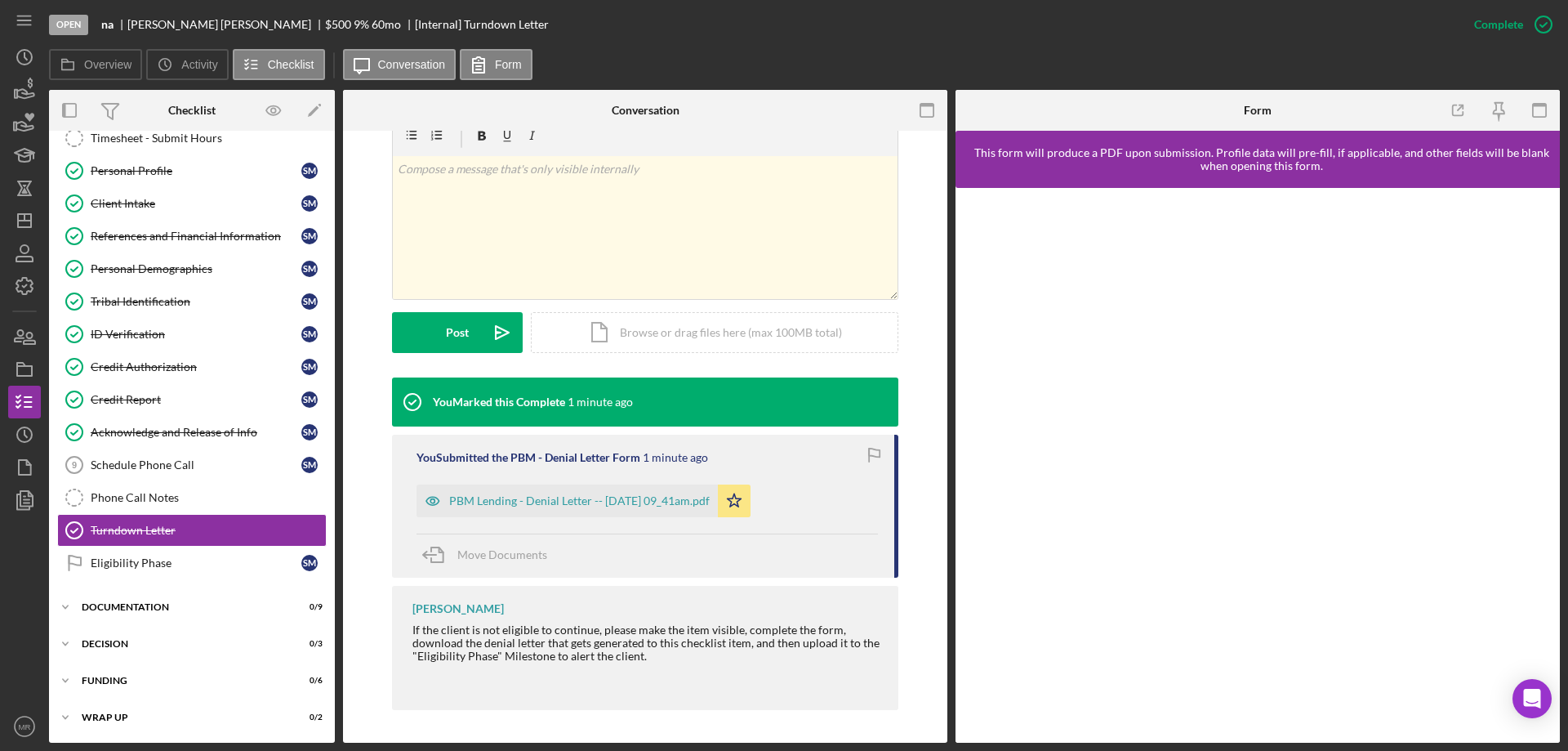
scroll to position [266, 0]
click at [131, 565] on div "Eligibility Phase" at bounding box center [196, 562] width 210 height 13
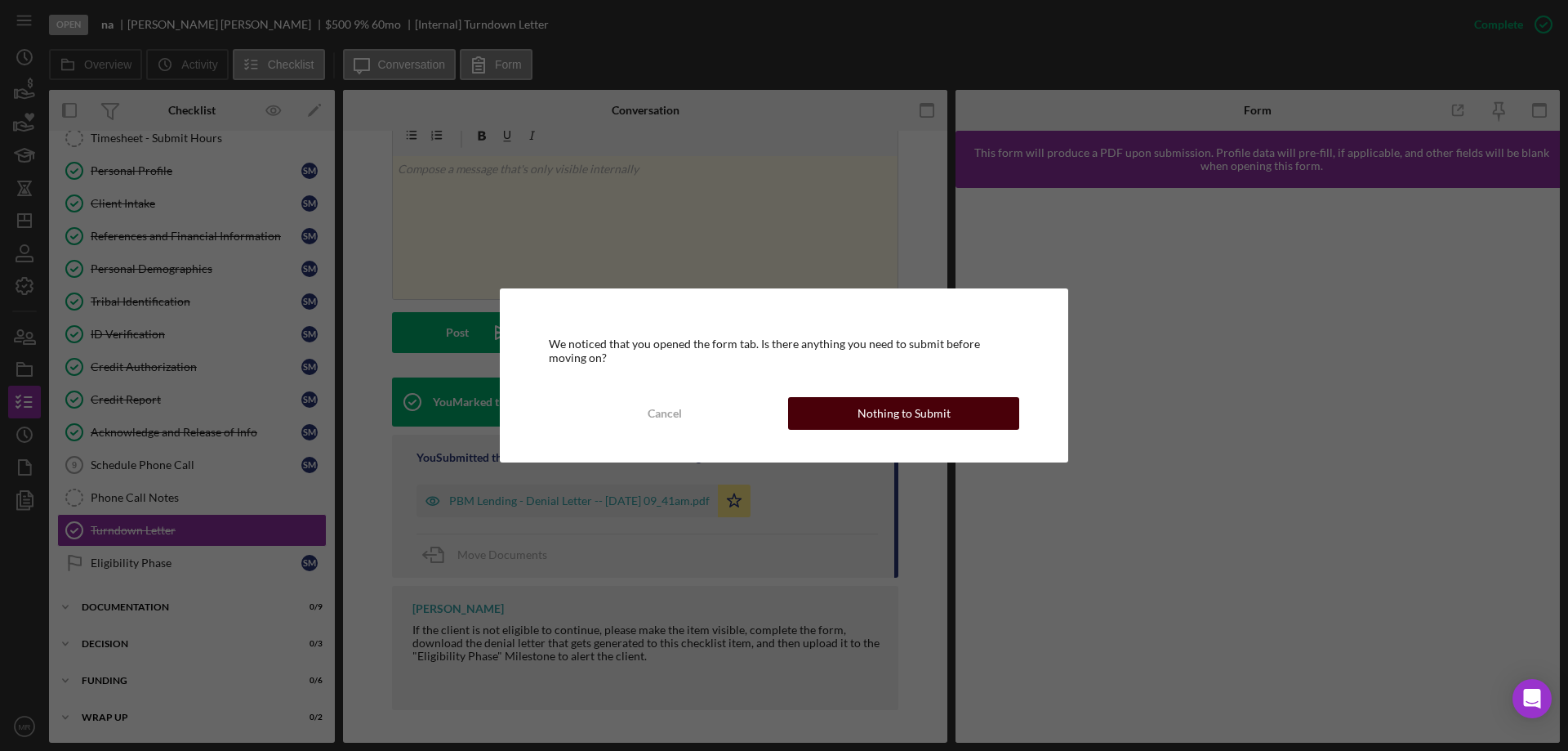
click at [918, 402] on div "Nothing to Submit" at bounding box center [905, 414] width 93 height 33
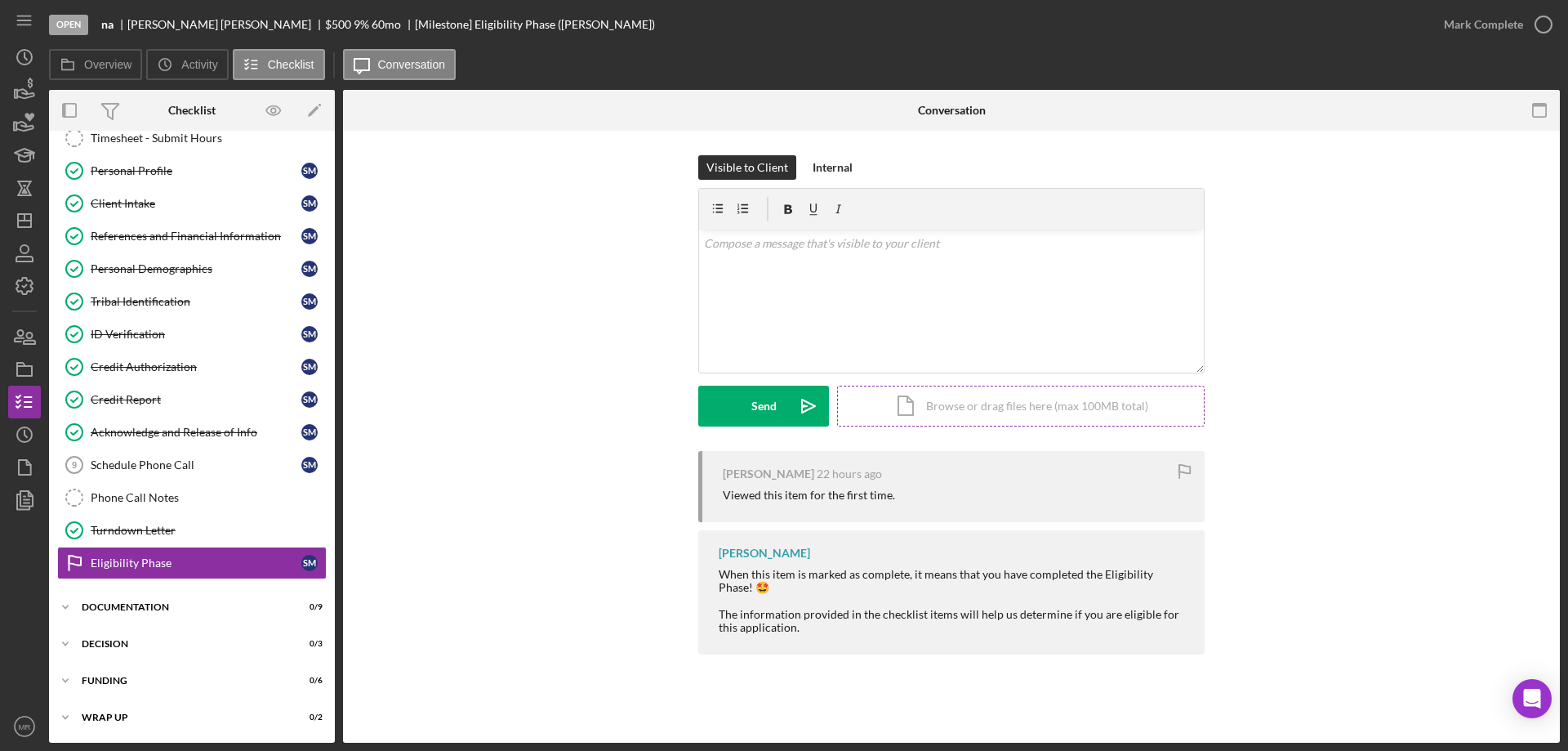
click at [957, 397] on div "Icon/Document Browse or drag files here (max 100MB total) Tap to choose files o…" at bounding box center [1021, 406] width 367 height 41
click at [765, 276] on div "v Color teal Color pink Remove color Add row above Add row below Add column bef…" at bounding box center [952, 270] width 504 height 81
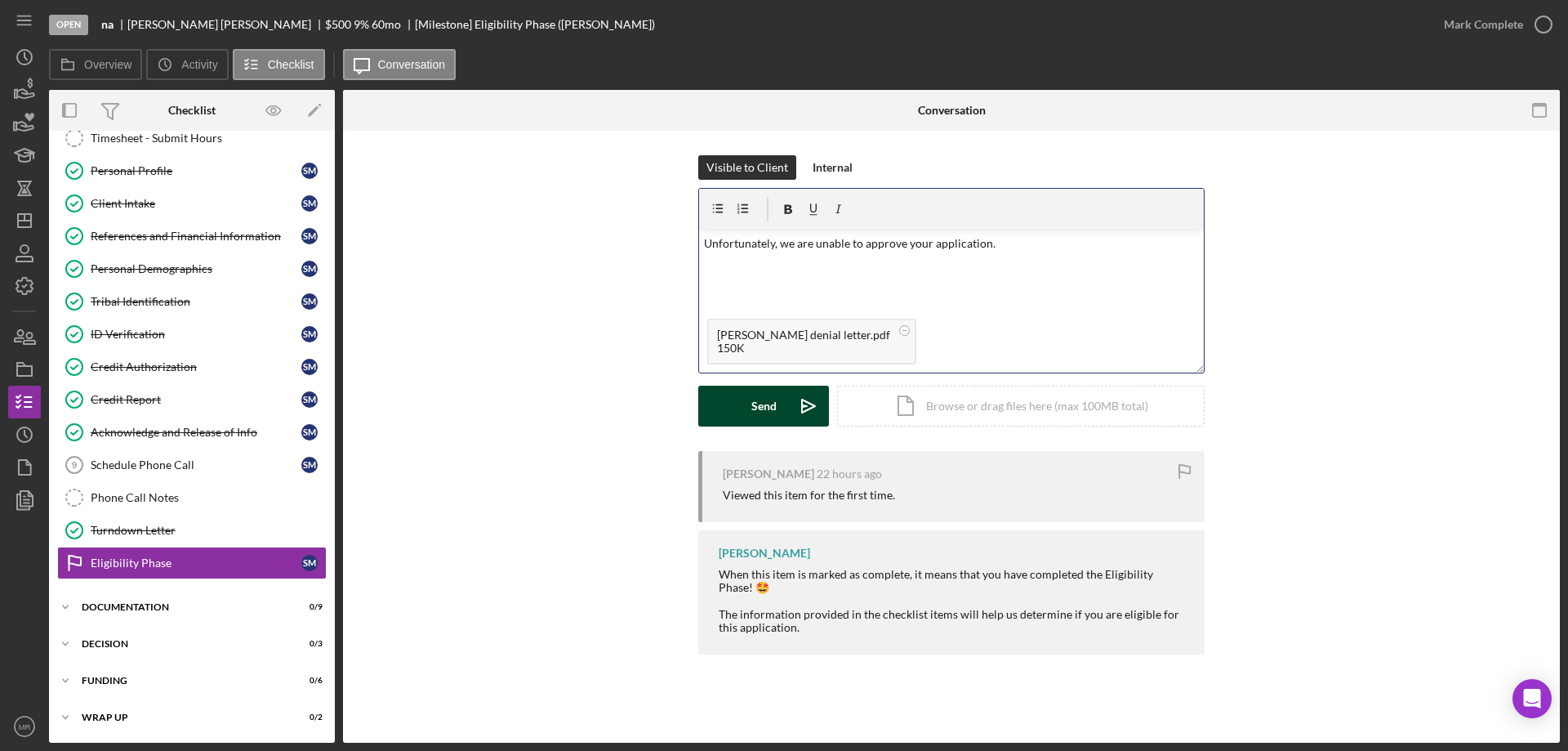
click at [744, 398] on button "Send Icon/icon-invite-send" at bounding box center [764, 406] width 131 height 41
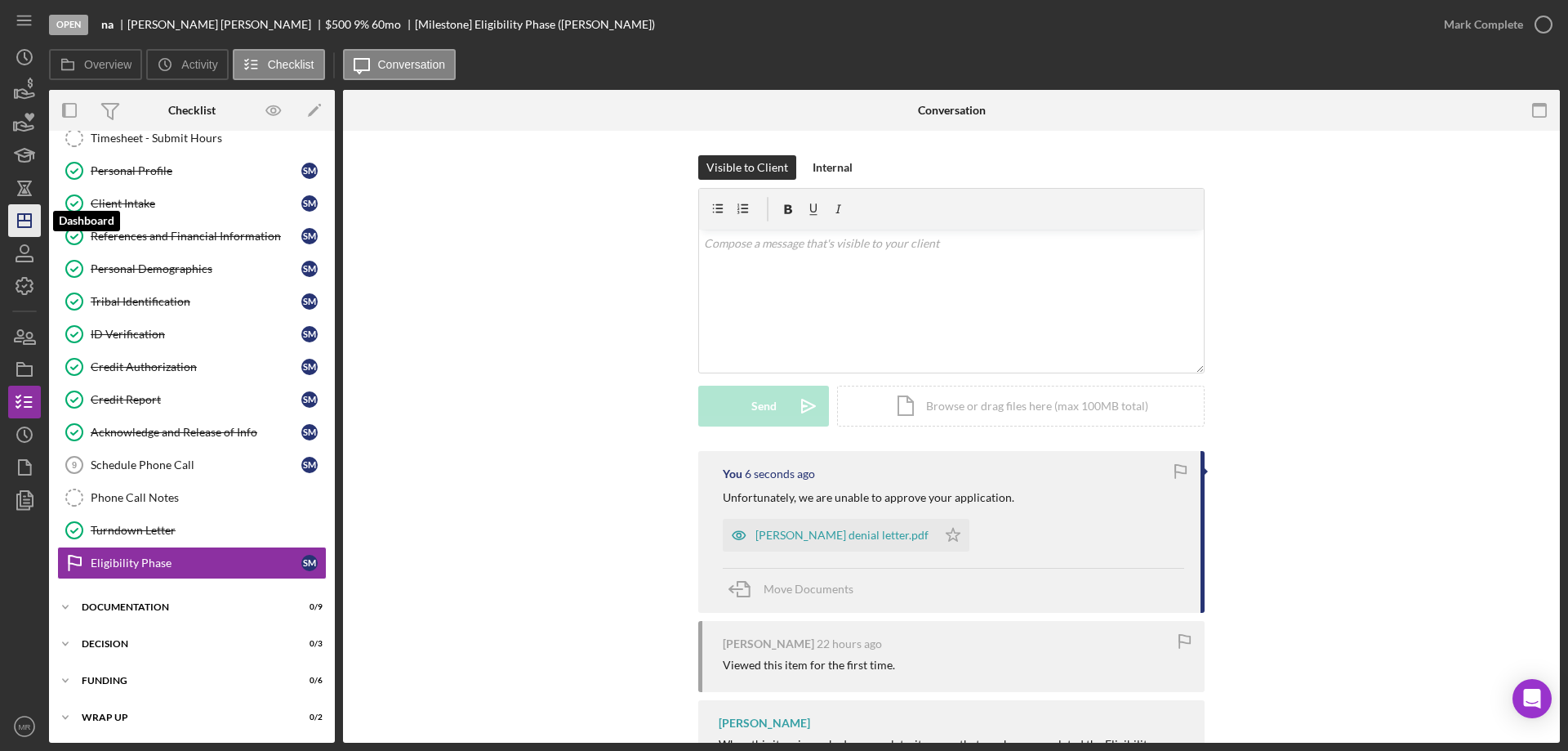
click at [21, 217] on icon "Icon/Dashboard" at bounding box center [24, 220] width 41 height 41
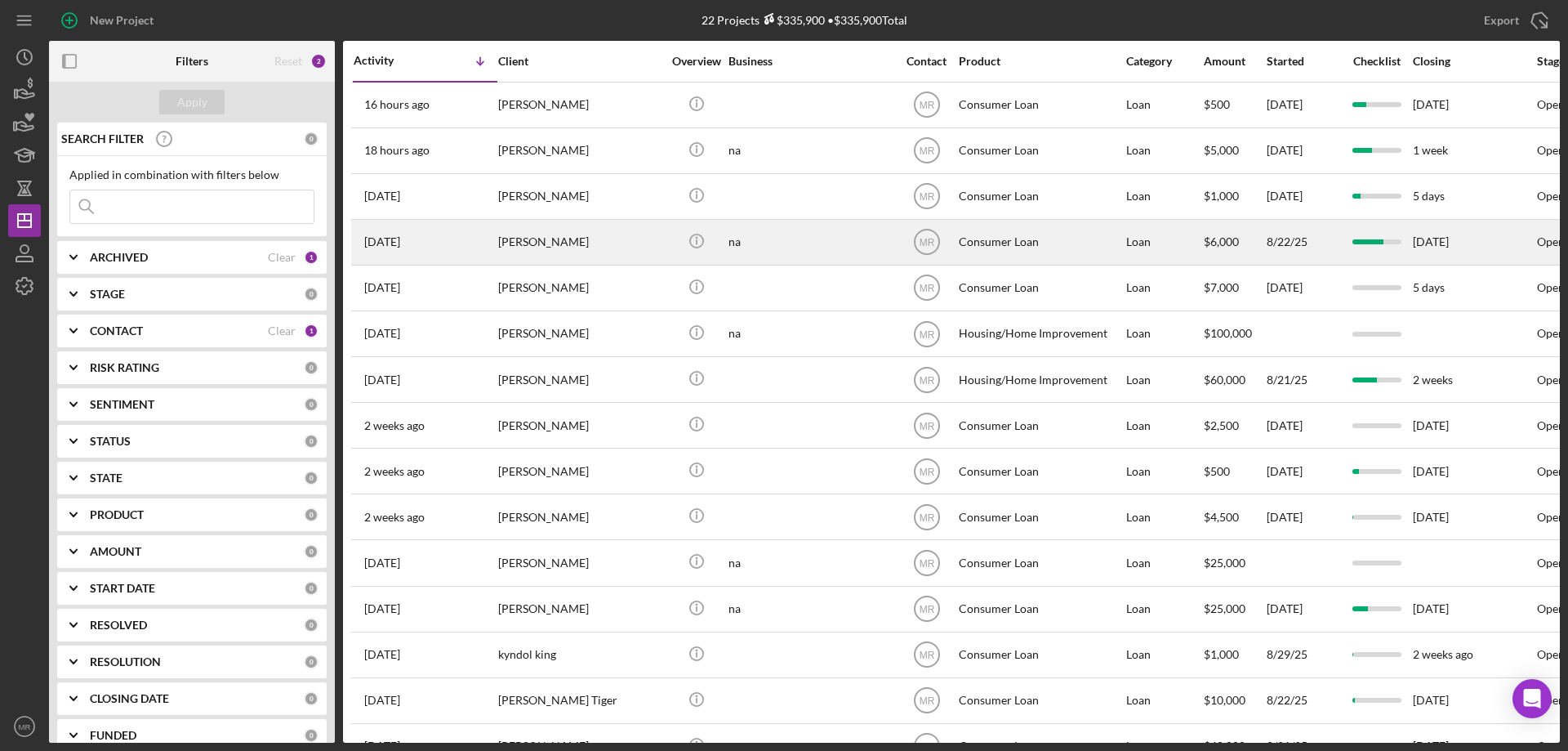
click at [839, 236] on div "na" at bounding box center [810, 242] width 164 height 43
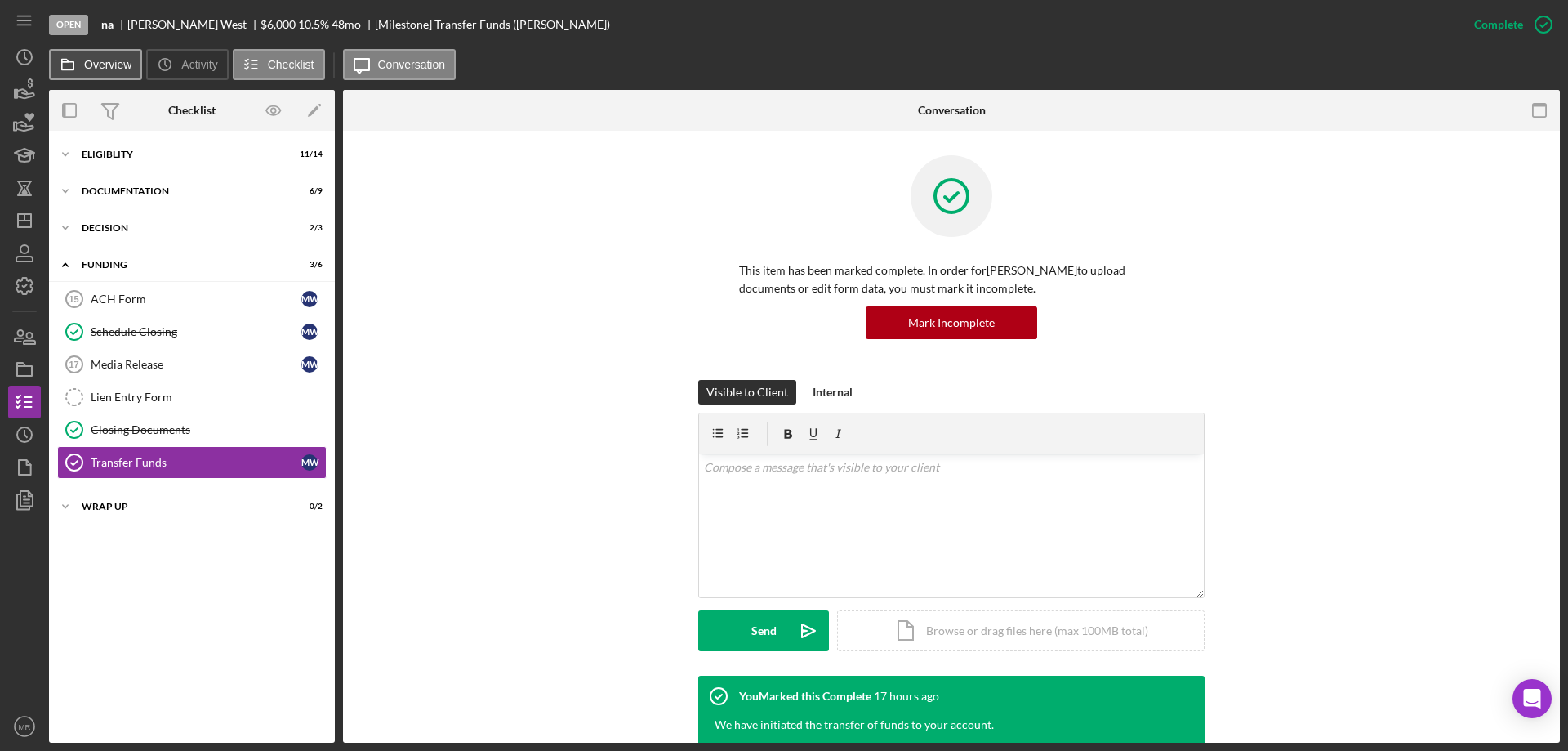
click at [82, 54] on icon at bounding box center [68, 64] width 33 height 33
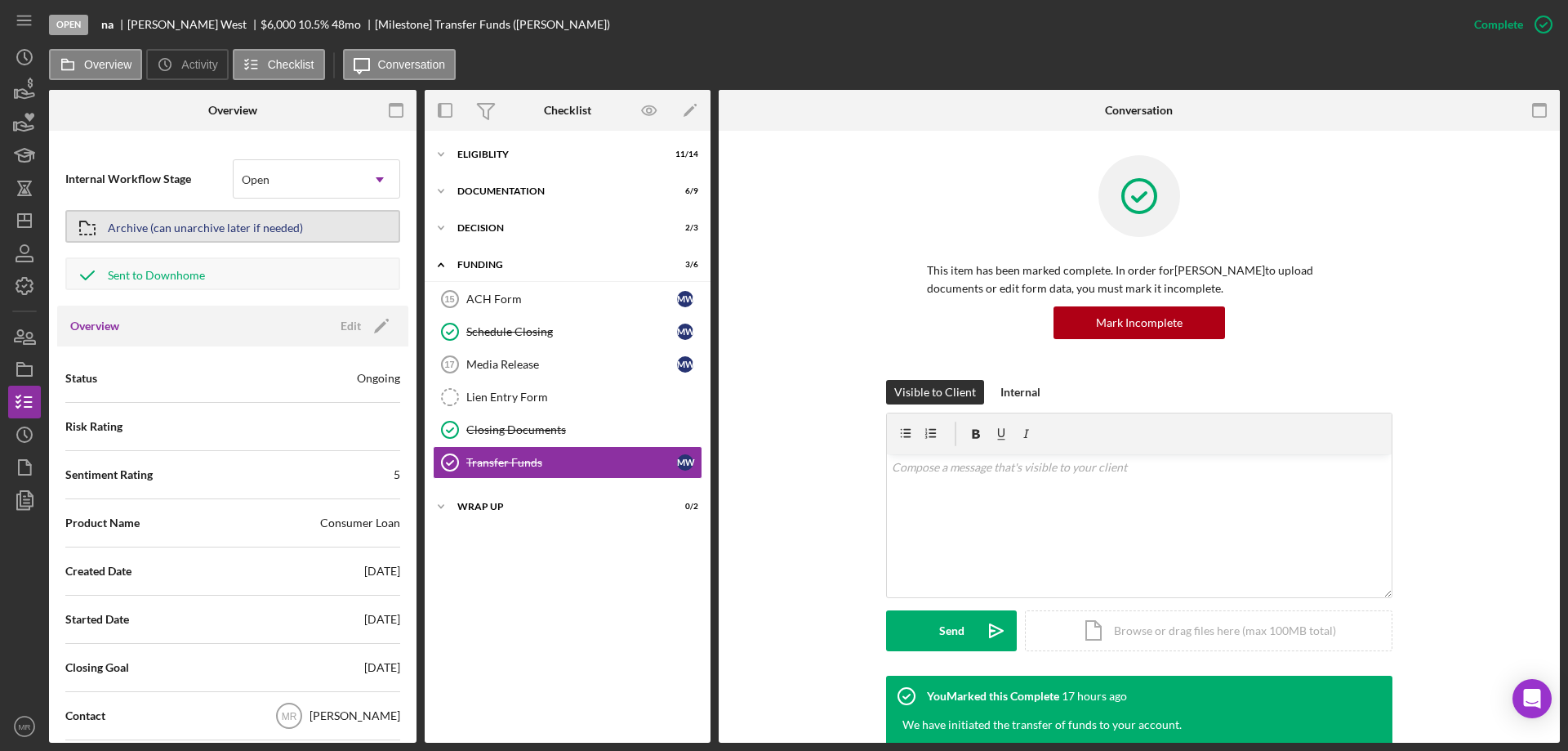
click at [190, 220] on div "Archive (can unarchive later if needed)" at bounding box center [205, 226] width 195 height 29
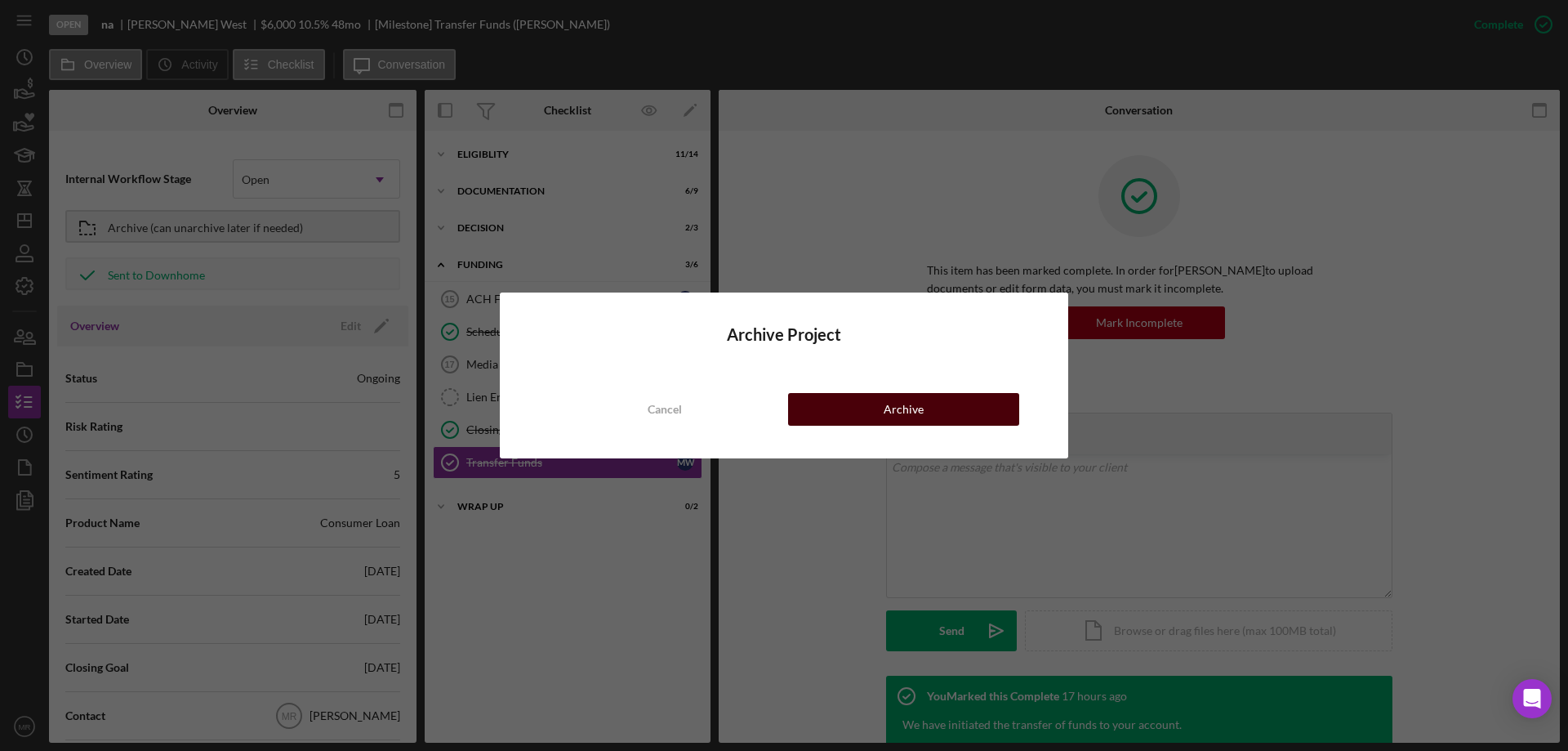
click at [903, 403] on div "Archive" at bounding box center [903, 409] width 40 height 33
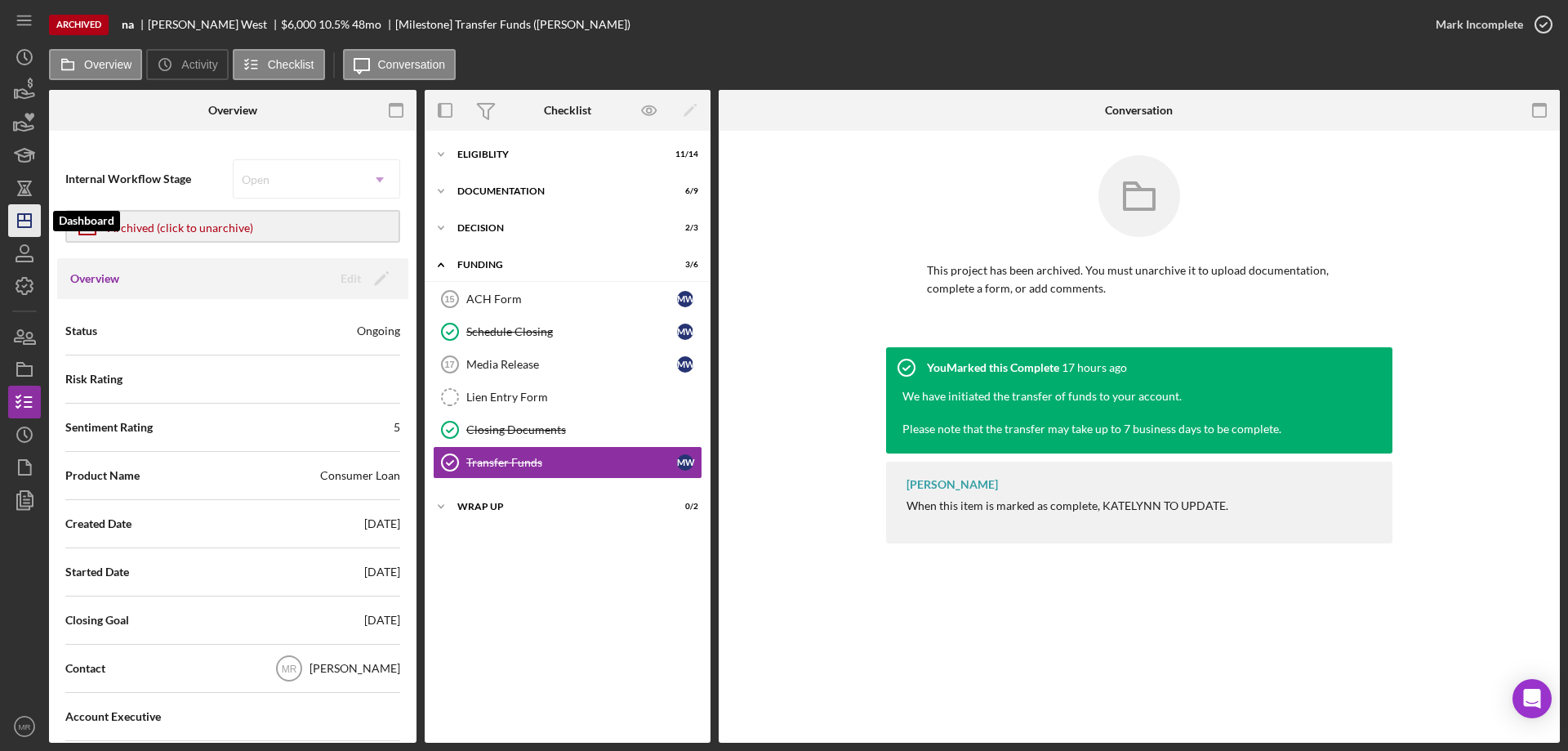
click at [22, 224] on icon "Icon/Dashboard" at bounding box center [24, 220] width 41 height 41
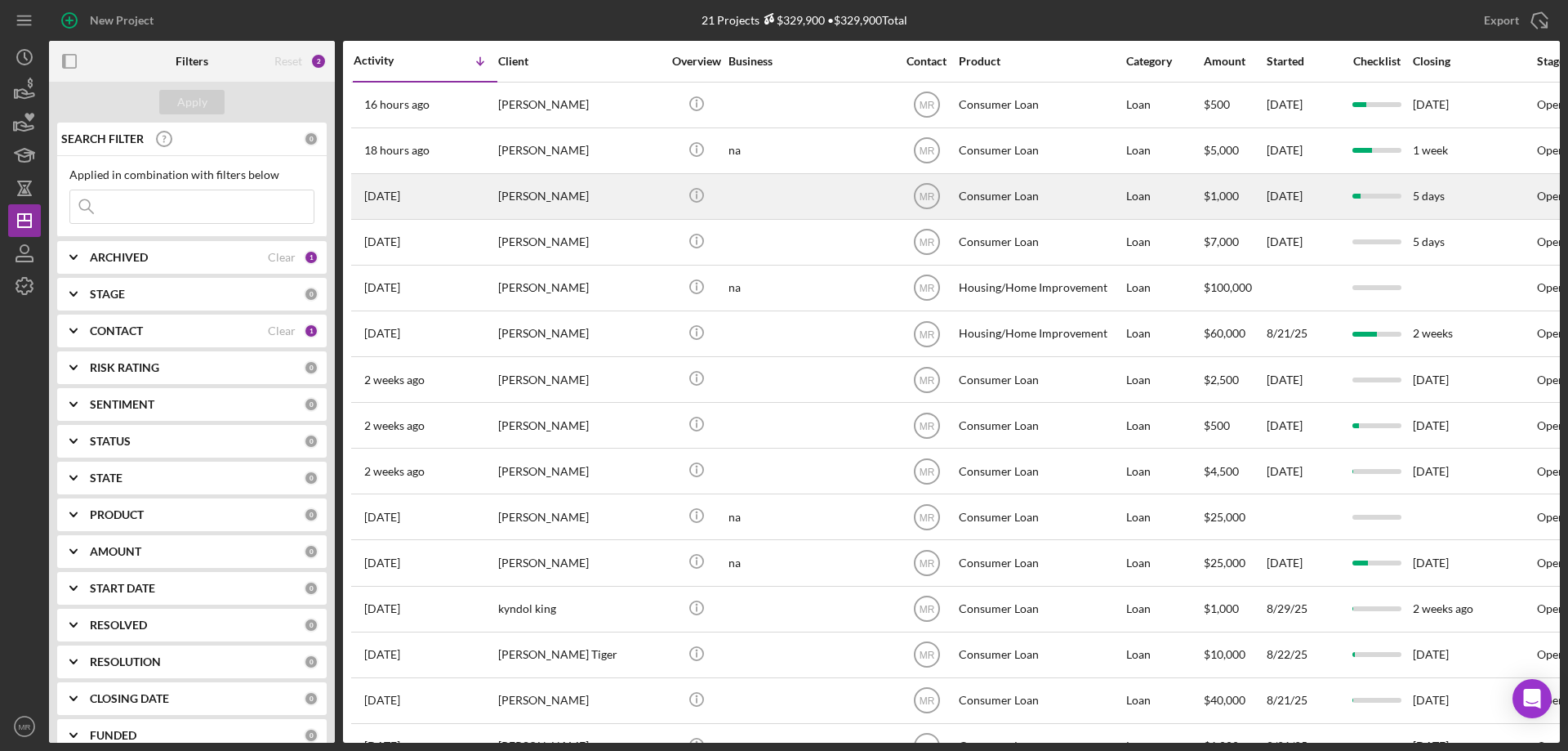
click at [828, 196] on div at bounding box center [810, 196] width 164 height 43
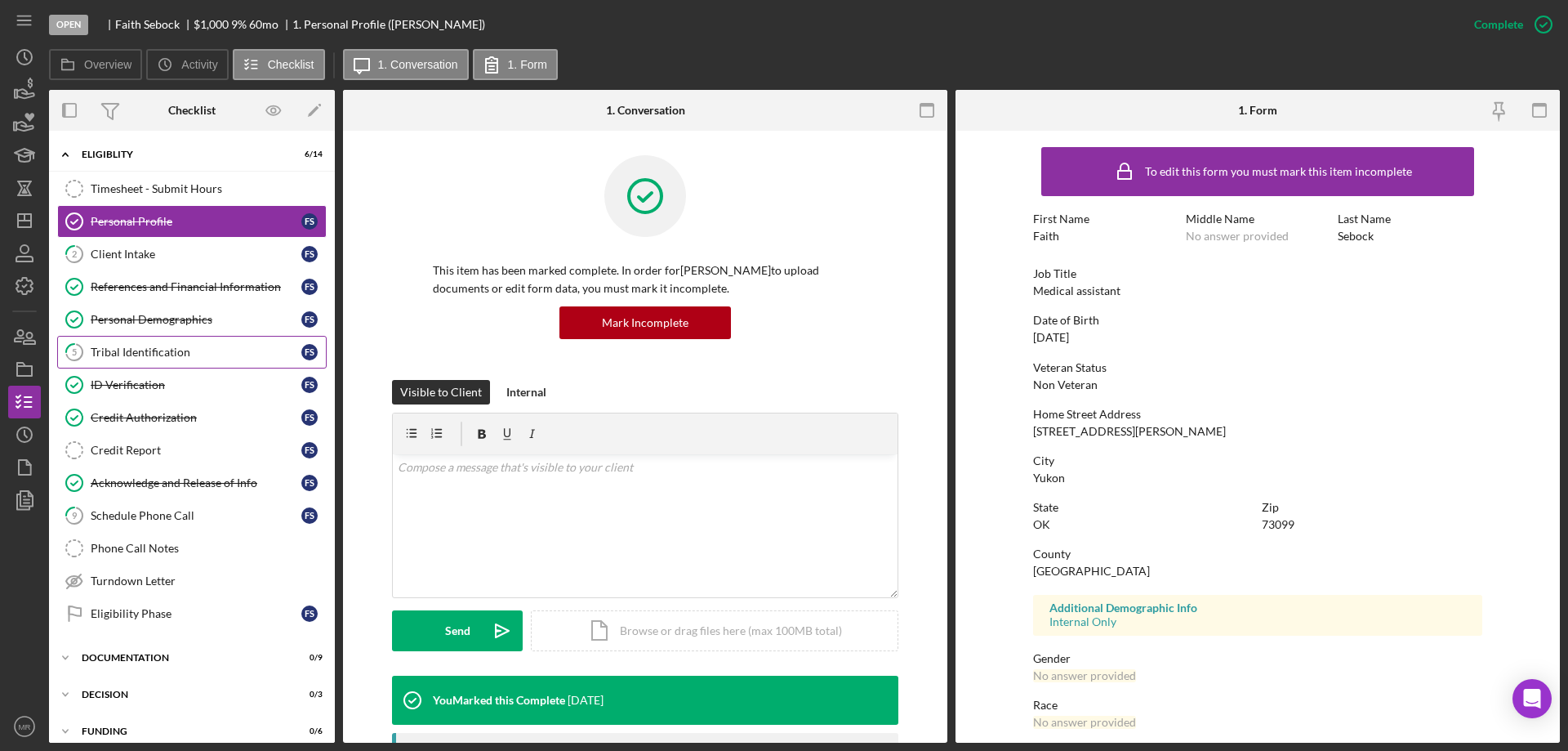
click at [143, 357] on div "Tribal Identification" at bounding box center [196, 352] width 210 height 13
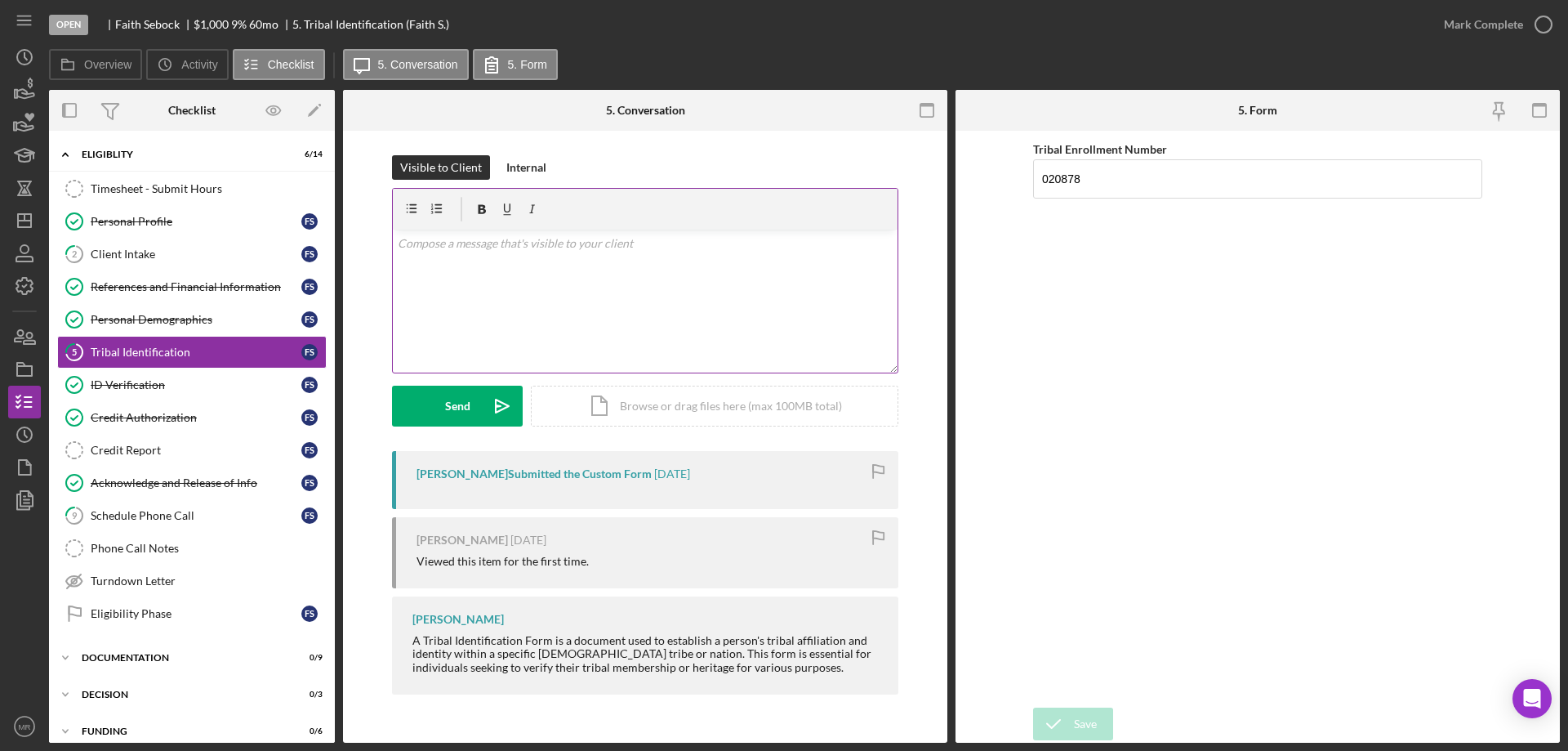
click at [530, 276] on div "v Color teal Color pink Remove color Add row above Add row below Add column bef…" at bounding box center [645, 301] width 504 height 143
click at [458, 390] on div "Send" at bounding box center [458, 406] width 25 height 41
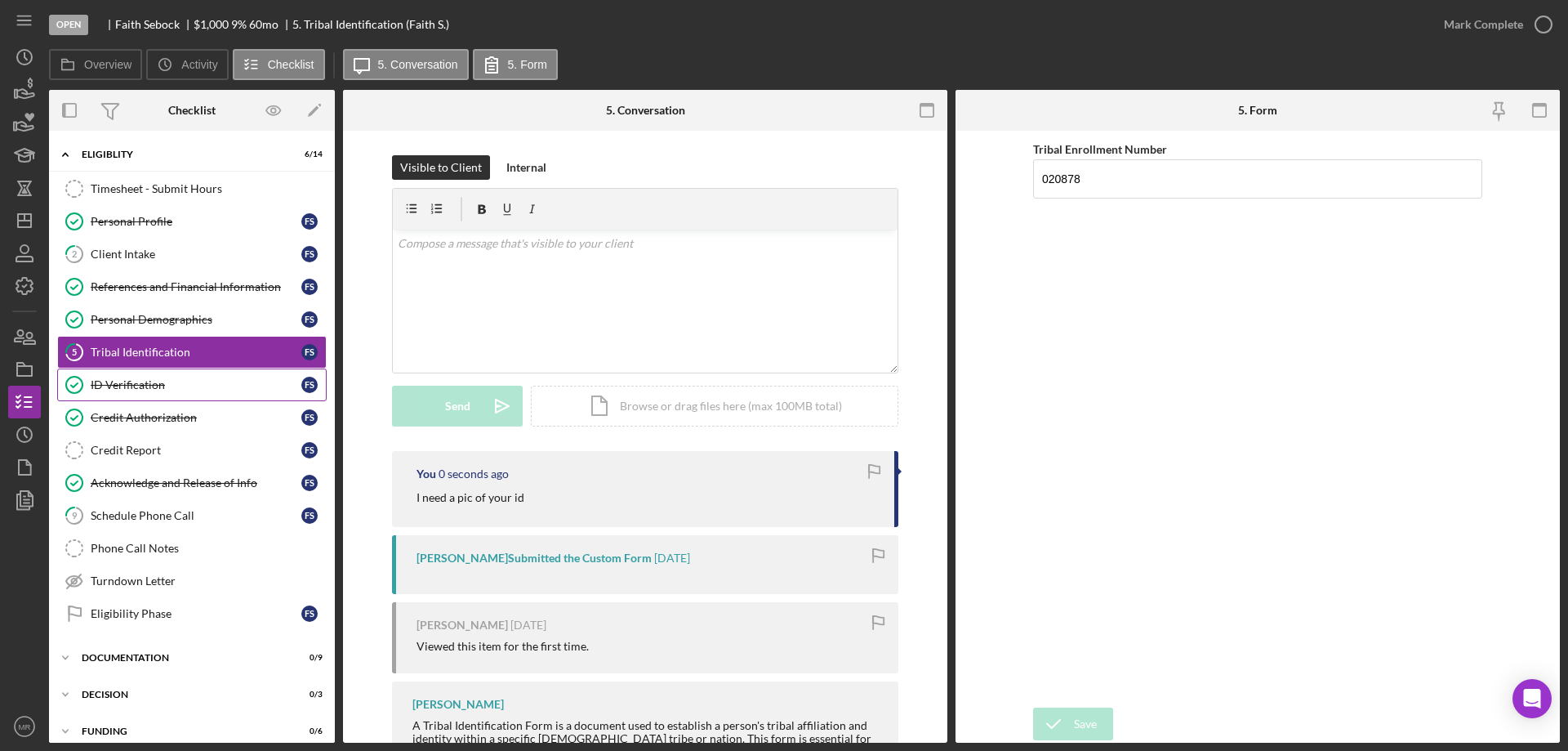
click at [109, 381] on div "ID Verification" at bounding box center [196, 384] width 210 height 13
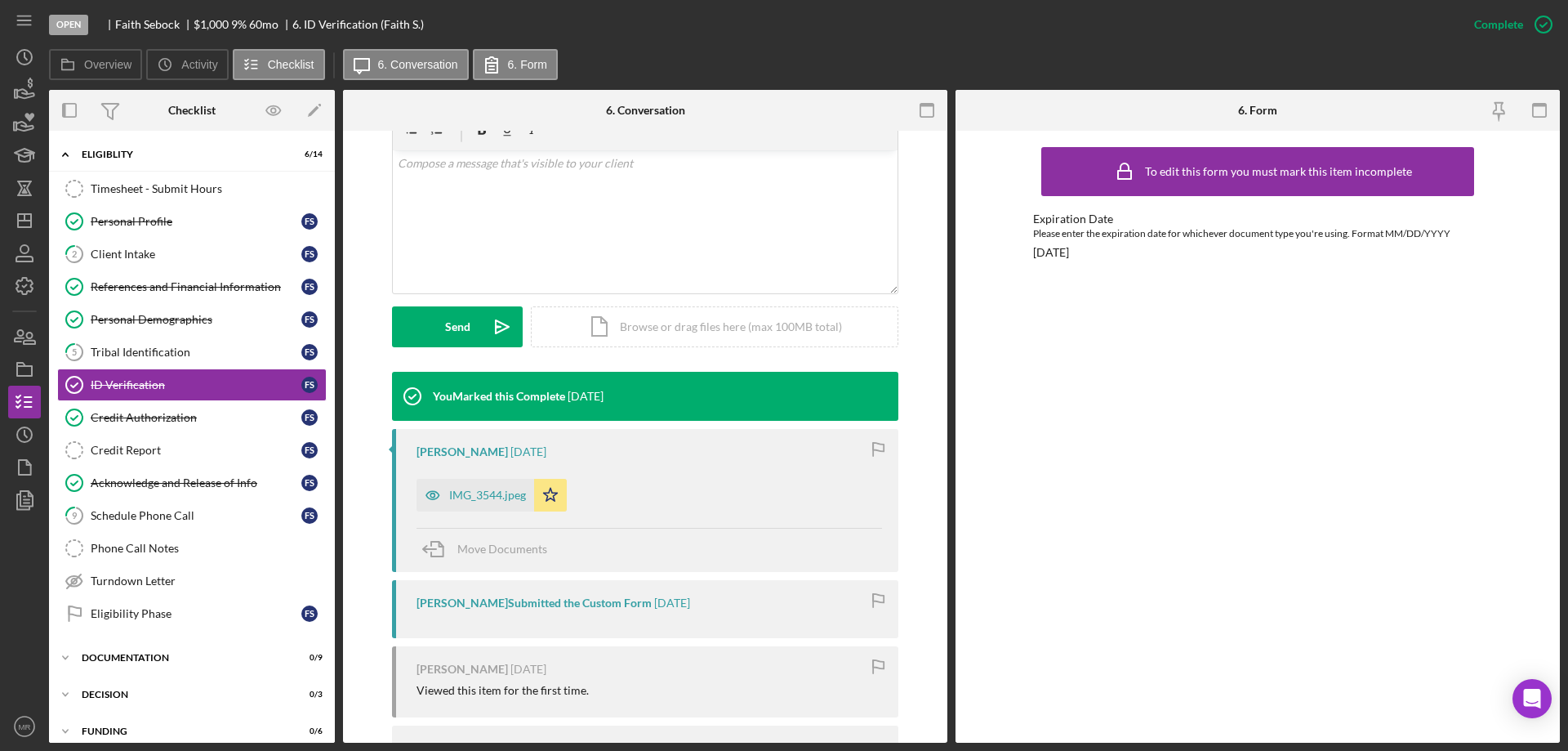
scroll to position [326, 0]
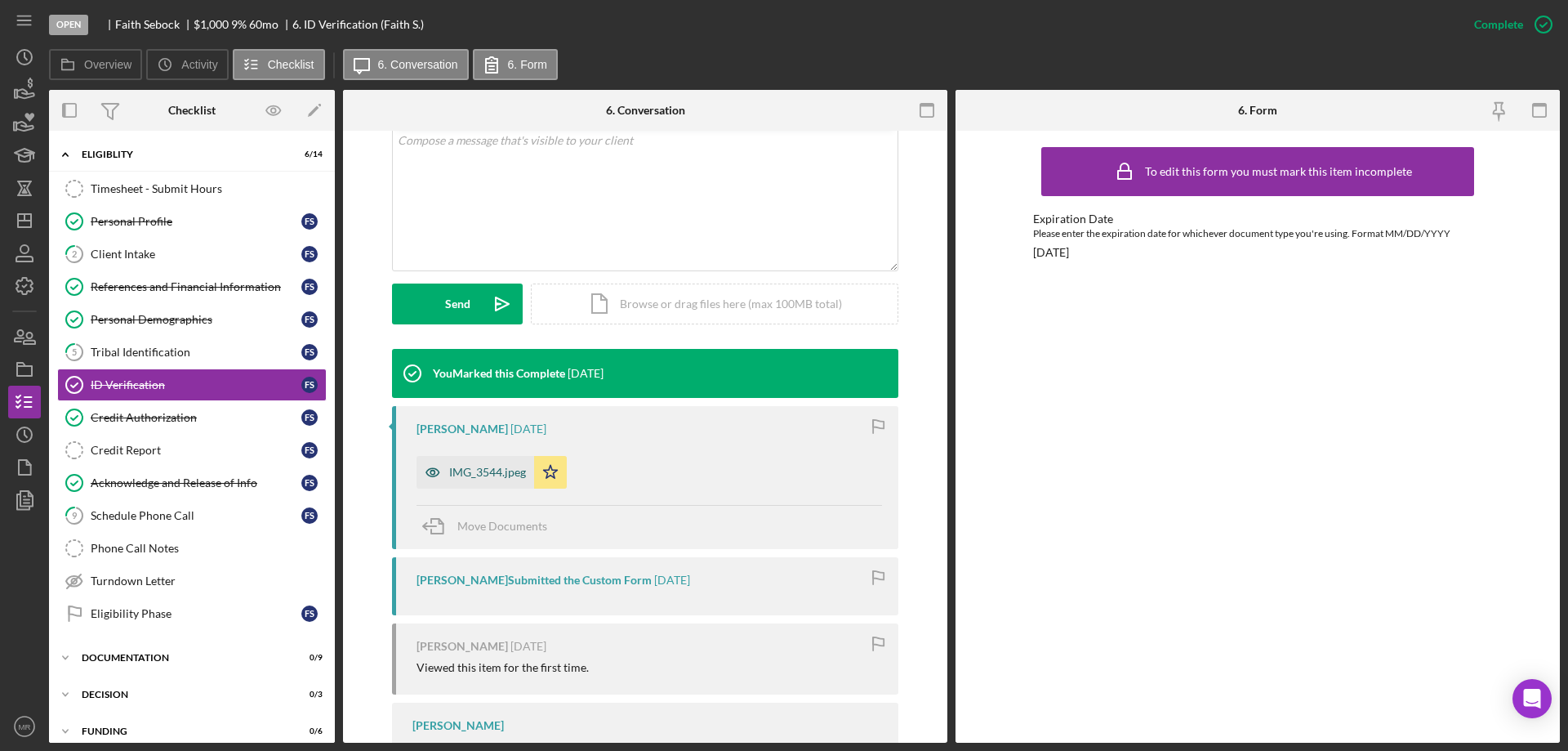
click at [468, 468] on div "IMG_3544.jpeg" at bounding box center [487, 471] width 77 height 13
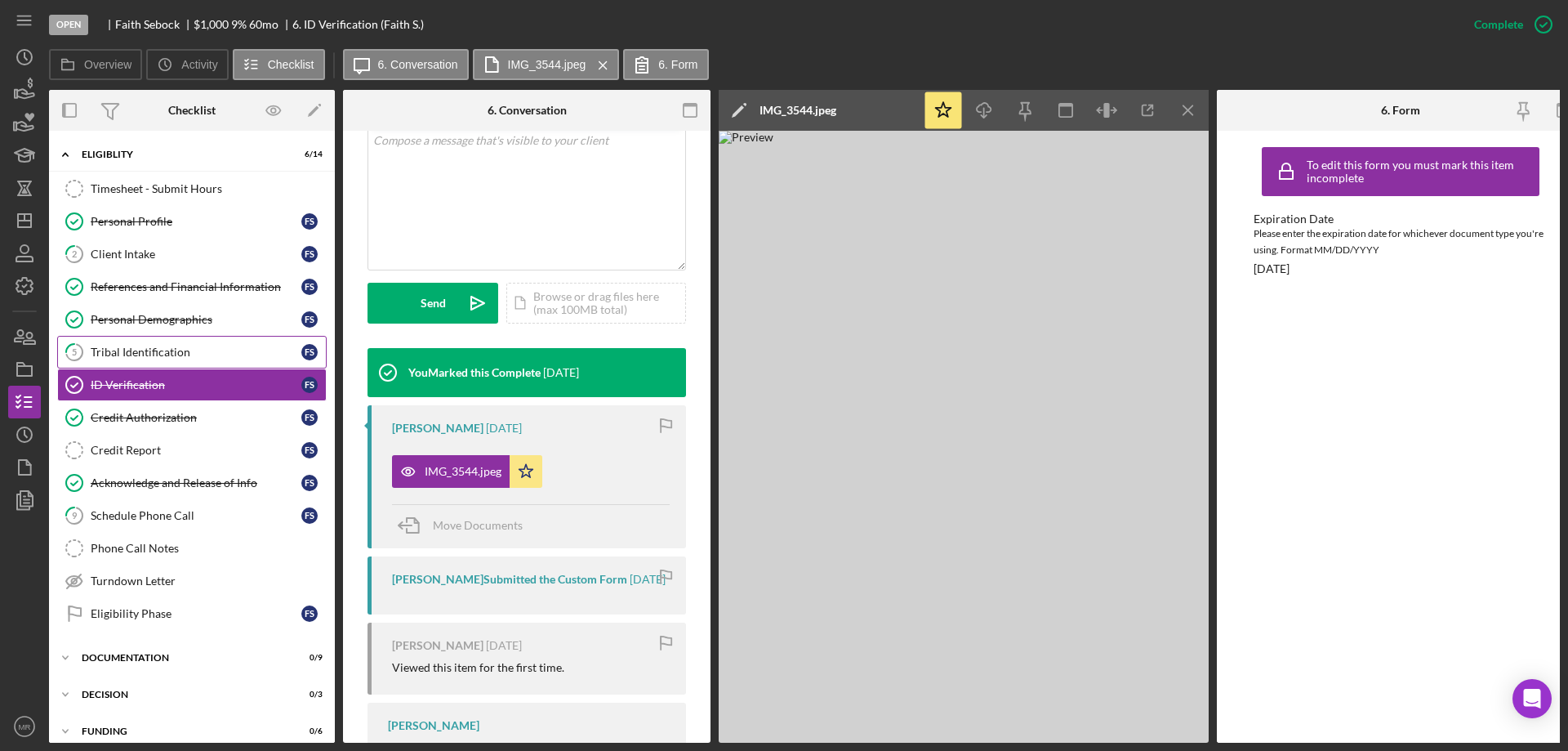
click at [124, 343] on link "5 Tribal Identification F S" at bounding box center [192, 353] width 270 height 33
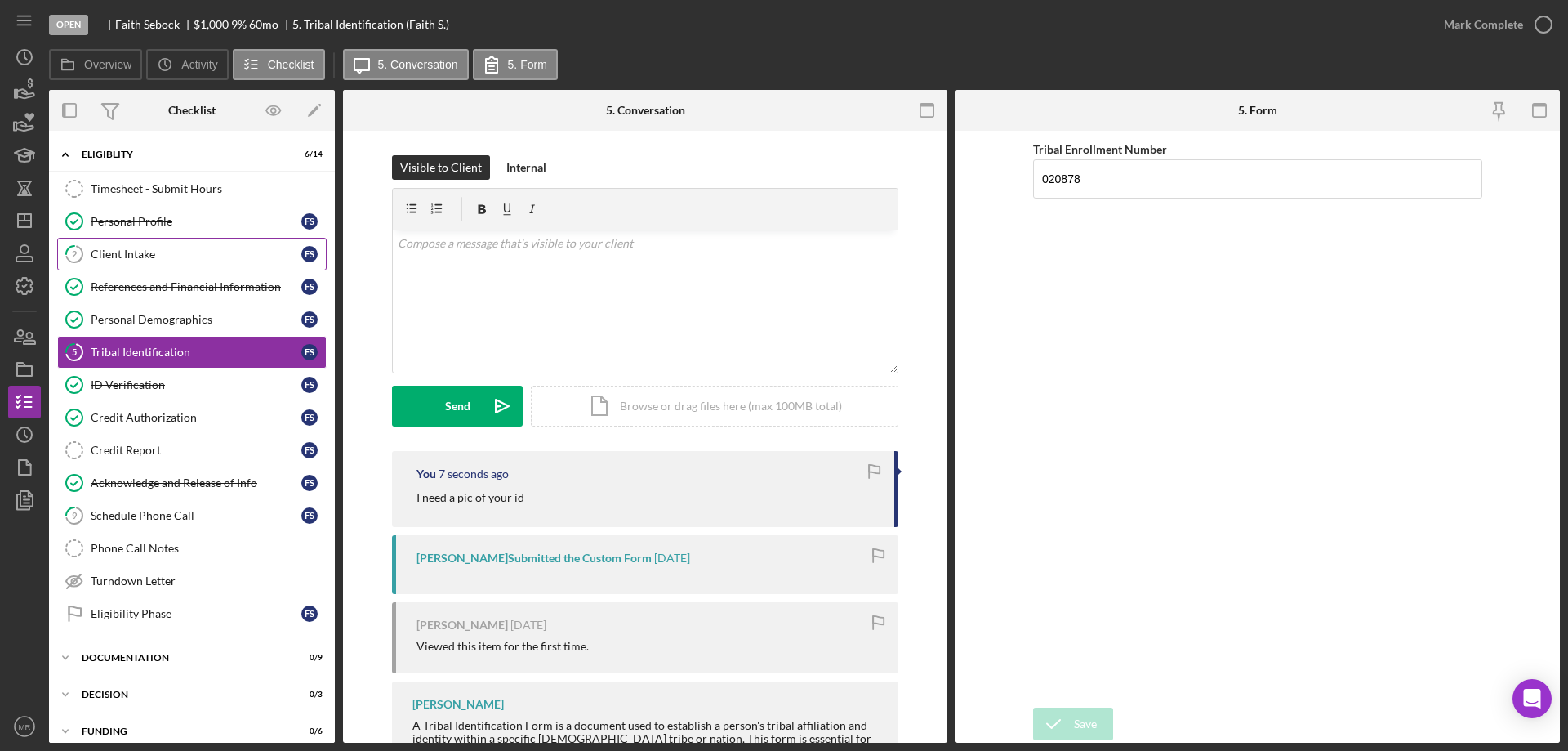
click at [125, 252] on div "Client Intake" at bounding box center [196, 253] width 210 height 13
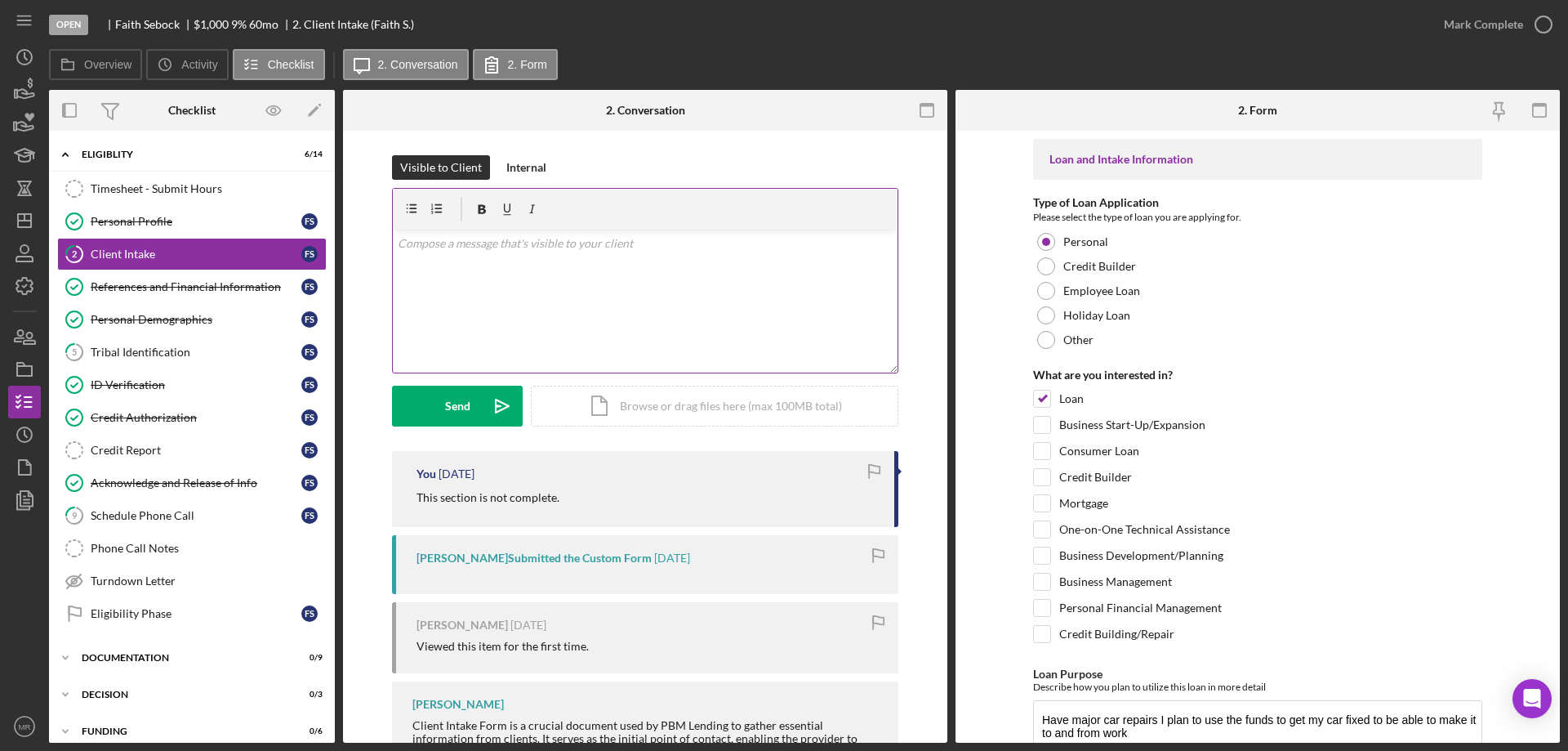
click at [515, 279] on div "v Color teal Color pink Remove color Add row above Add row below Add column bef…" at bounding box center [645, 301] width 504 height 143
click at [448, 418] on div "Send" at bounding box center [458, 406] width 25 height 41
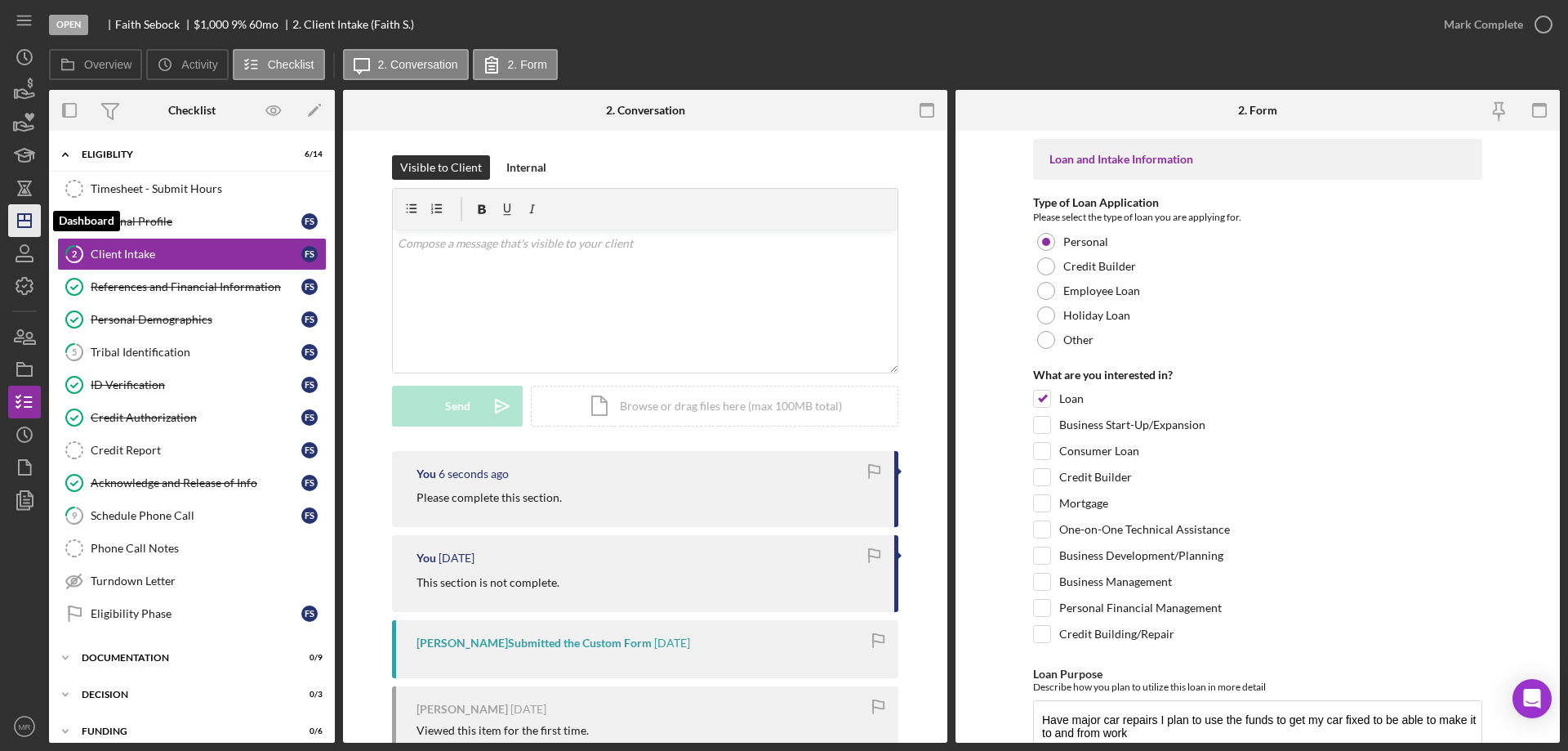
click at [15, 221] on icon "Icon/Dashboard" at bounding box center [24, 220] width 41 height 41
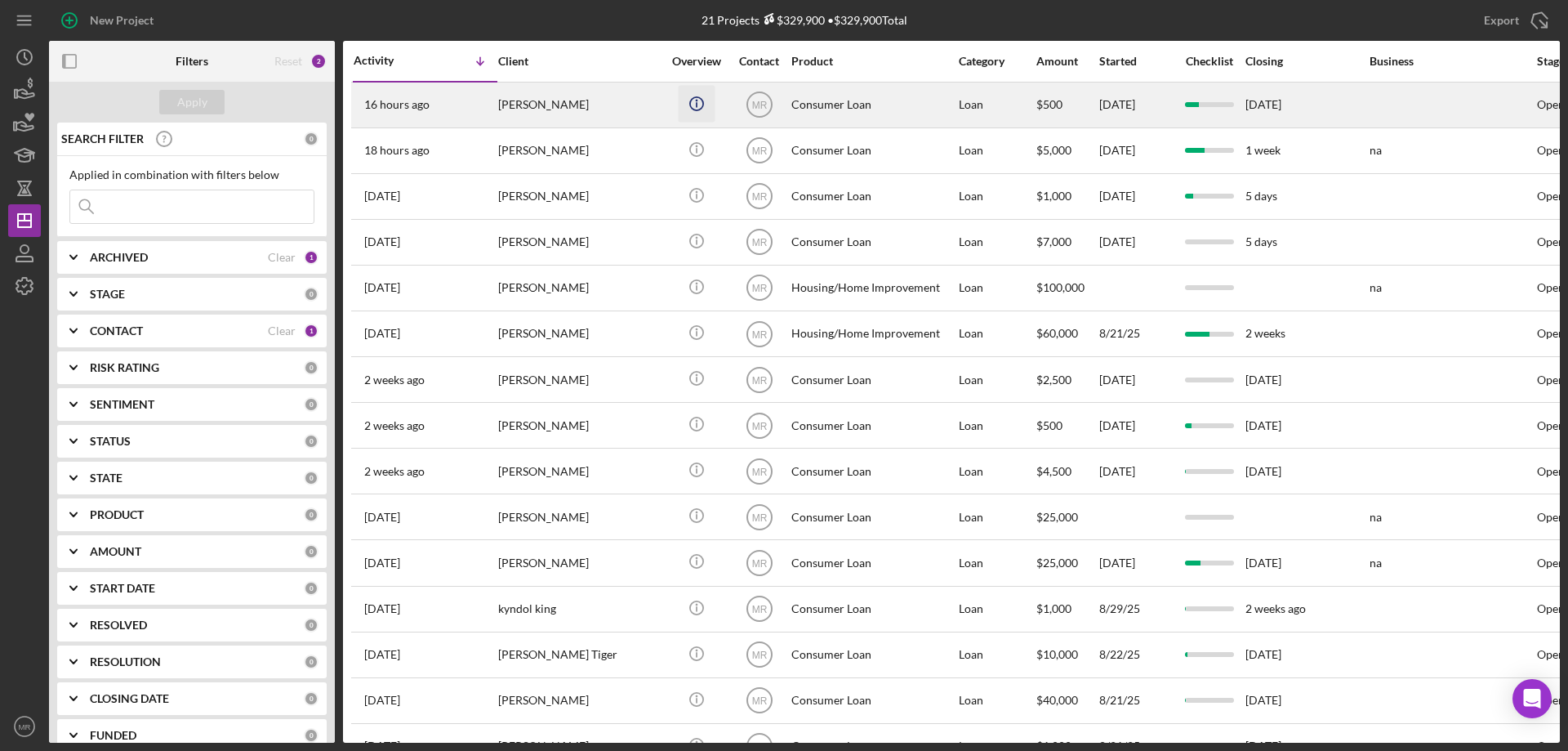
click at [697, 104] on icon "Icon/Info" at bounding box center [696, 103] width 37 height 37
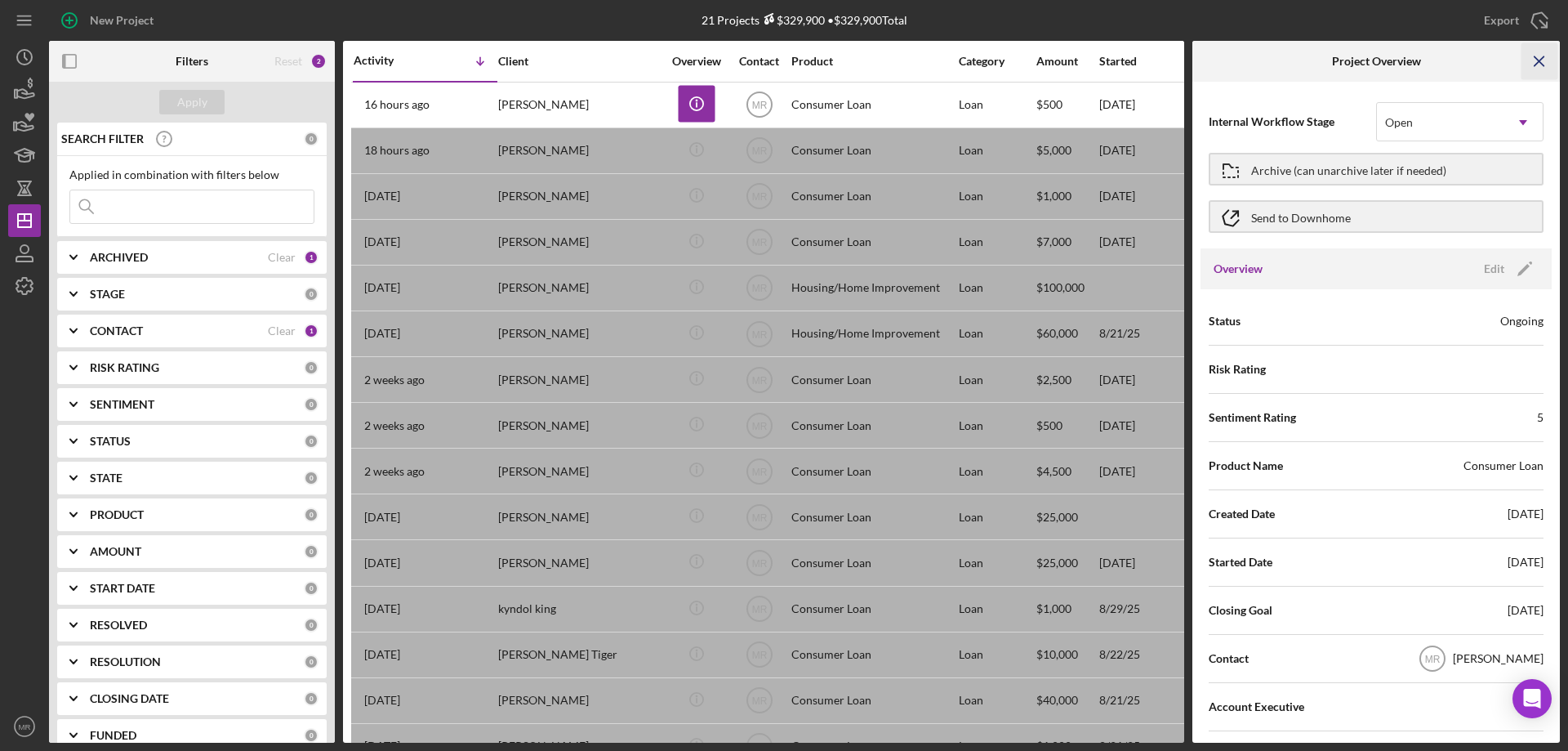
click at [1544, 54] on icon "Icon/Menu Close" at bounding box center [1540, 61] width 37 height 37
